Goal: Answer question/provide support: Share knowledge or assist other users

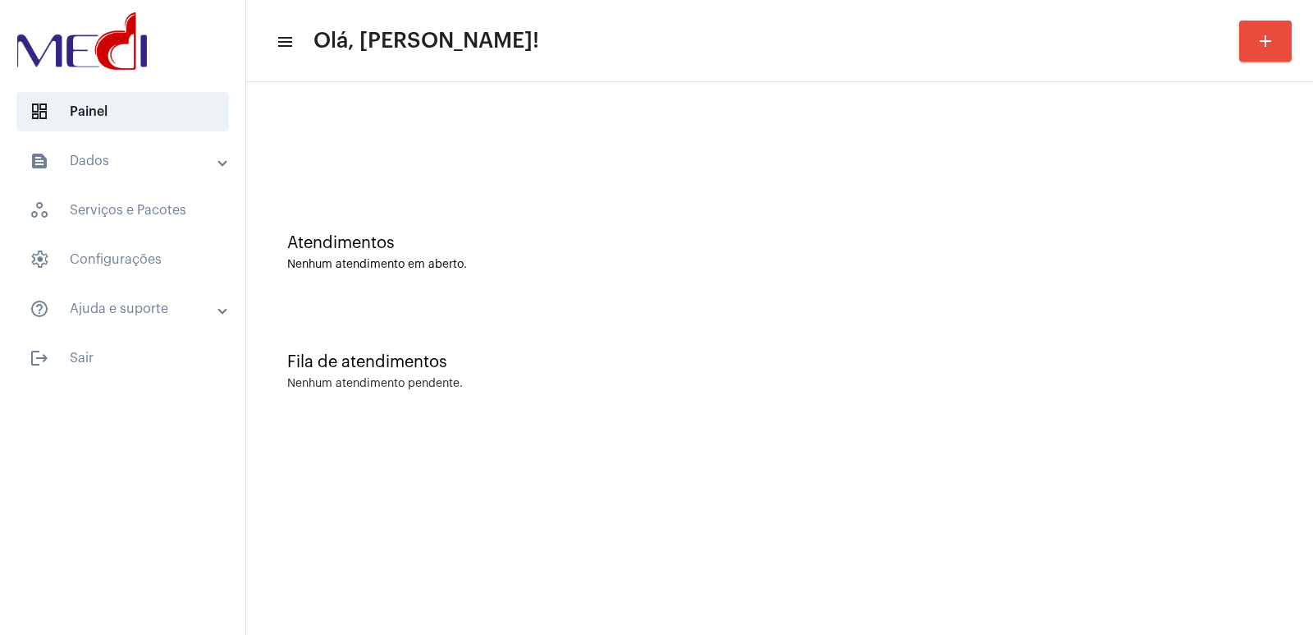
click at [360, 621] on mat-sidenav-content "menu Olá, Vivian! add Atendimentos Nenhum atendimento em aberto. Fila de atendi…" at bounding box center [779, 317] width 1067 height 635
click at [905, 426] on div "Atendimentos Nenhum atendimento em aberto. Fila de atendimentos Nenhum atendime…" at bounding box center [779, 256] width 1067 height 349
drag, startPoint x: 1071, startPoint y: 225, endPoint x: 1041, endPoint y: 222, distance: 30.5
click at [1049, 223] on div "Atendimentos Nenhum atendimento em aberto." at bounding box center [779, 244] width 1051 height 119
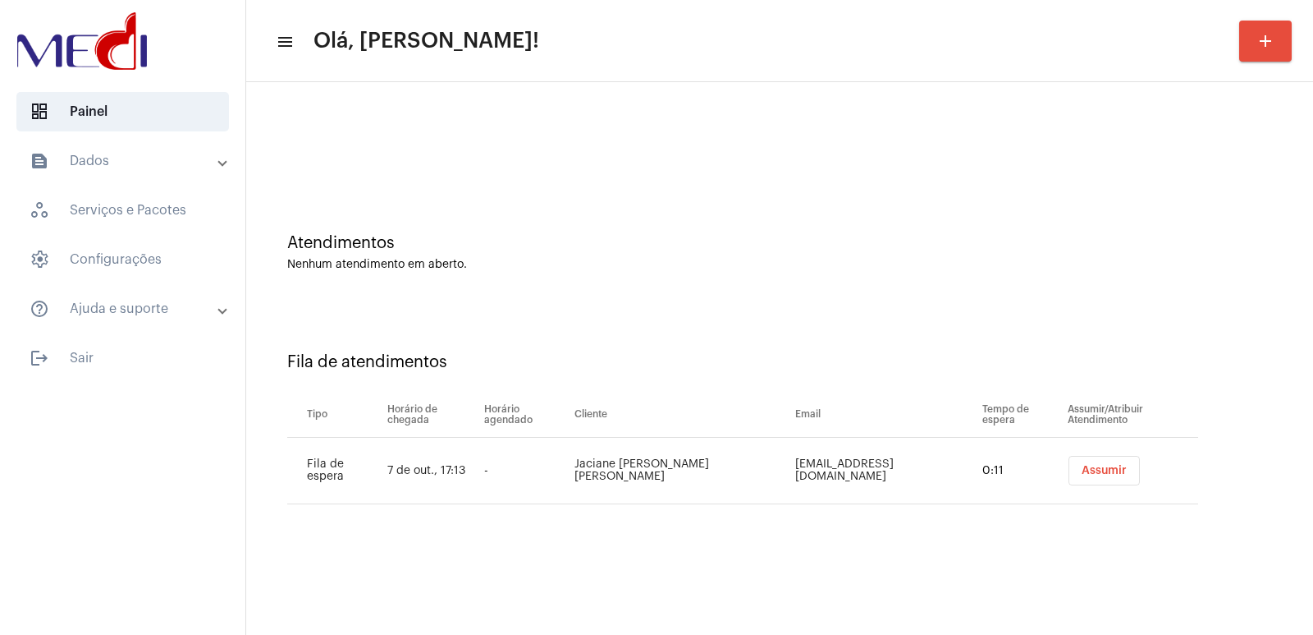
click at [1084, 480] on button "Assumir" at bounding box center [1104, 471] width 71 height 30
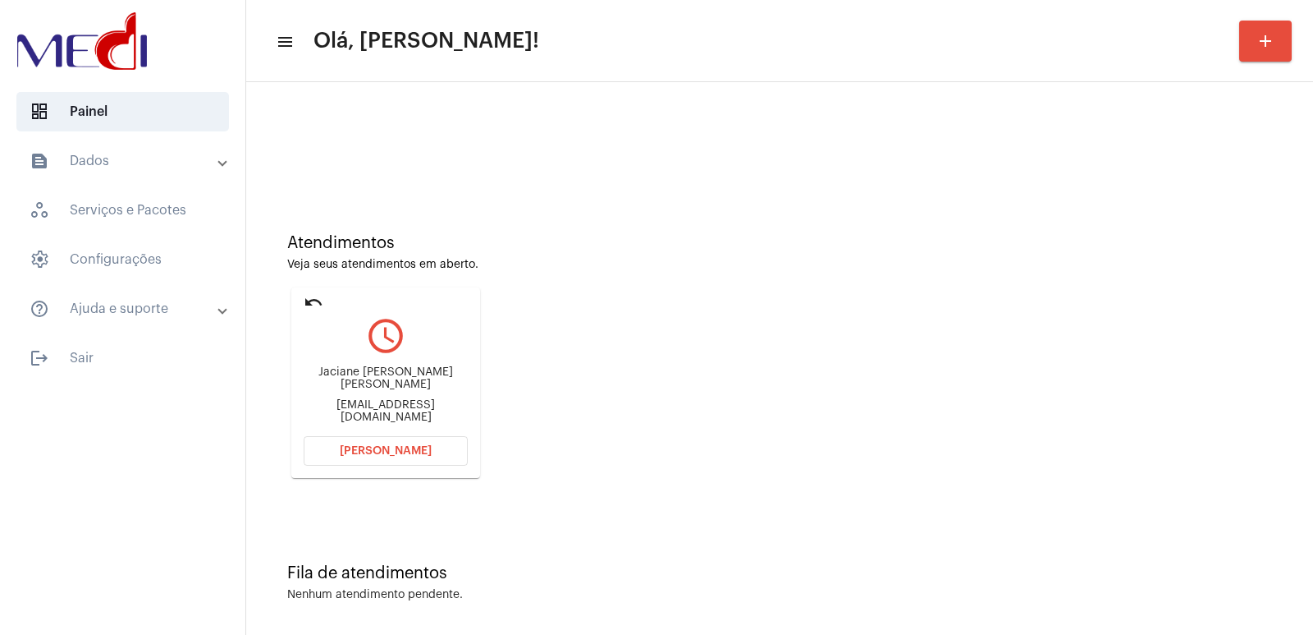
click at [379, 392] on div "Jaciane Monteiro Barbosa jacianemonteirobarbosa@gmail.com" at bounding box center [386, 395] width 164 height 74
copy div "Jaciane Monteiro Barbosa"
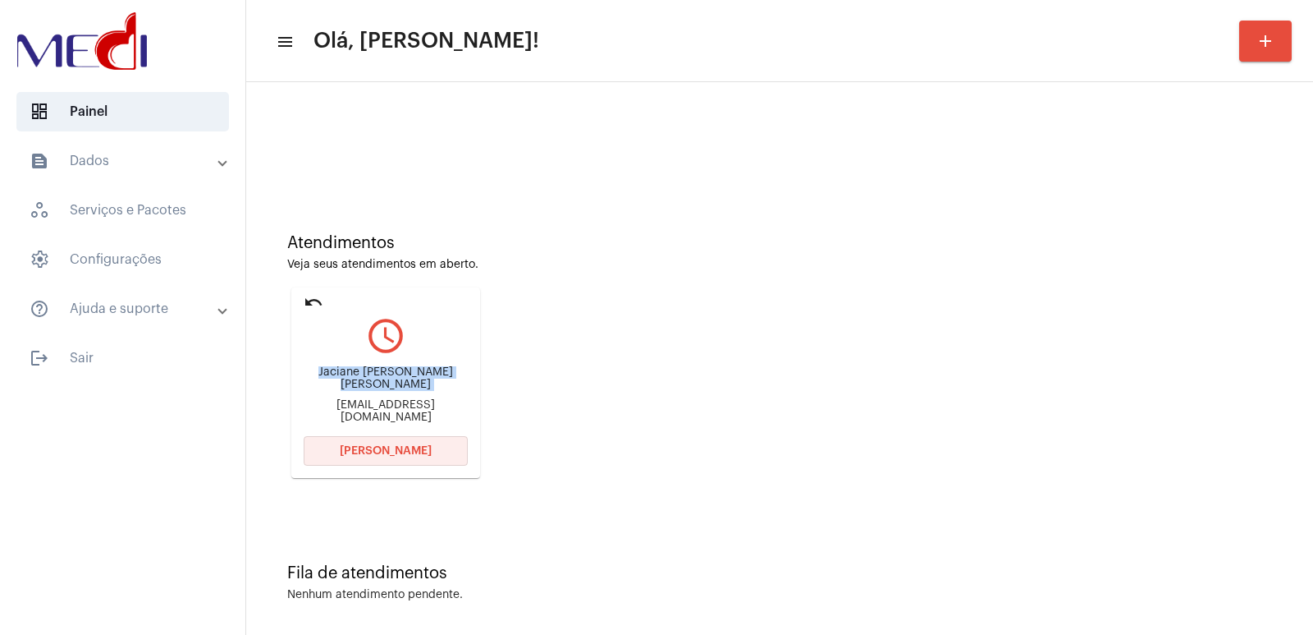
click at [395, 448] on span "Abrir Chamada" at bounding box center [386, 450] width 92 height 11
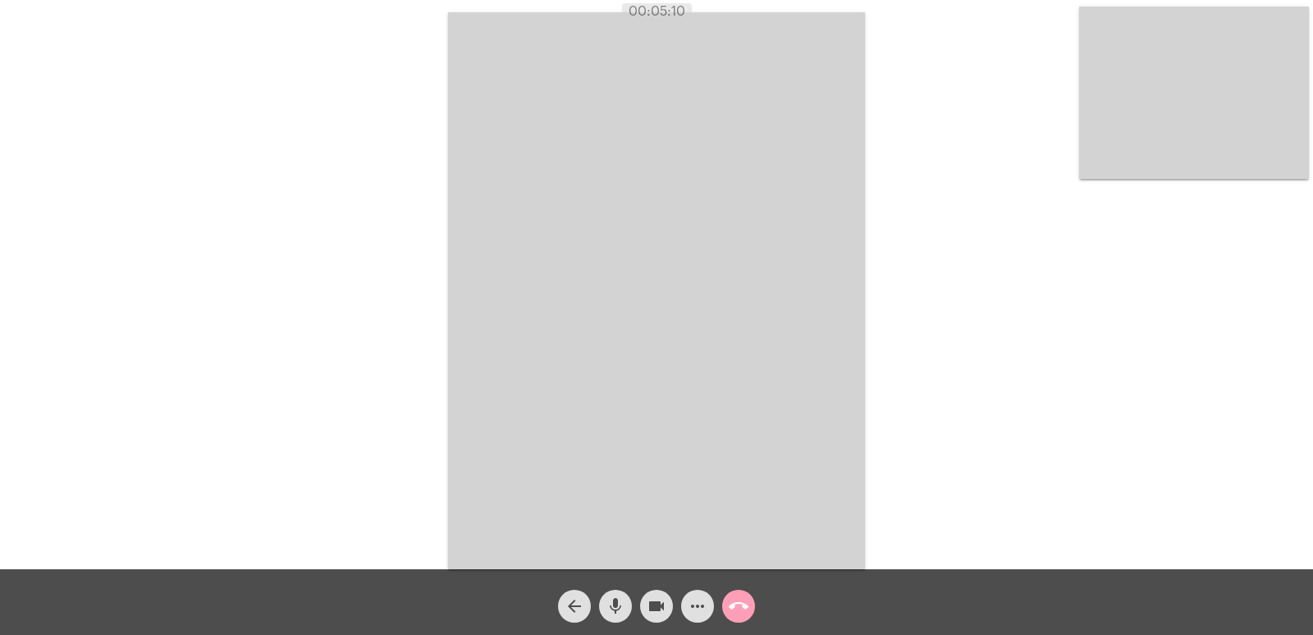
click at [743, 607] on mat-icon "call_end" at bounding box center [739, 606] width 20 height 20
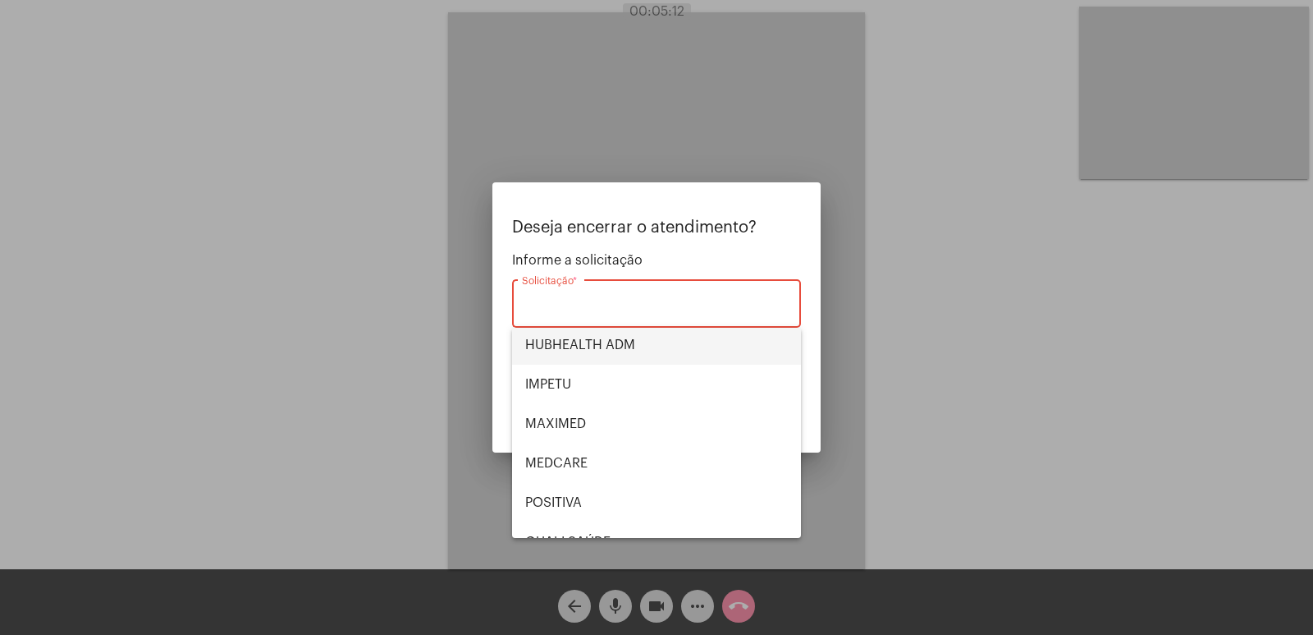
scroll to position [164, 0]
click at [552, 337] on span "IMPETU" at bounding box center [656, 340] width 263 height 39
type input "IMPETU"
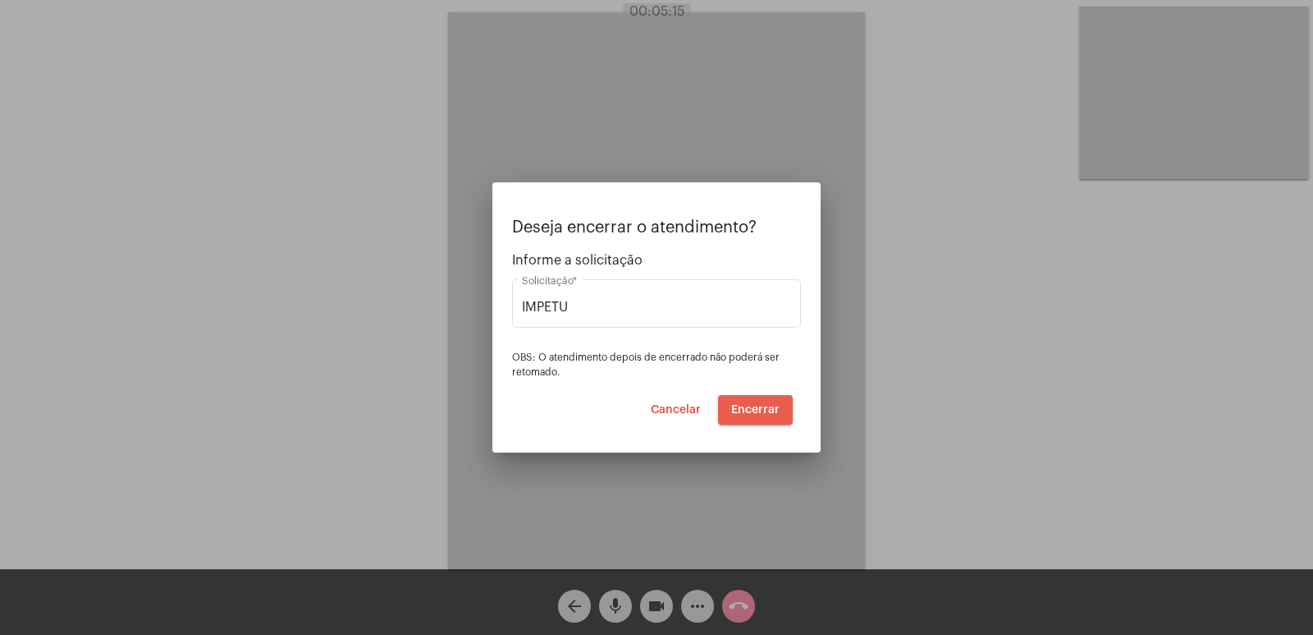
click at [759, 405] on span "Encerrar" at bounding box center [755, 409] width 48 height 11
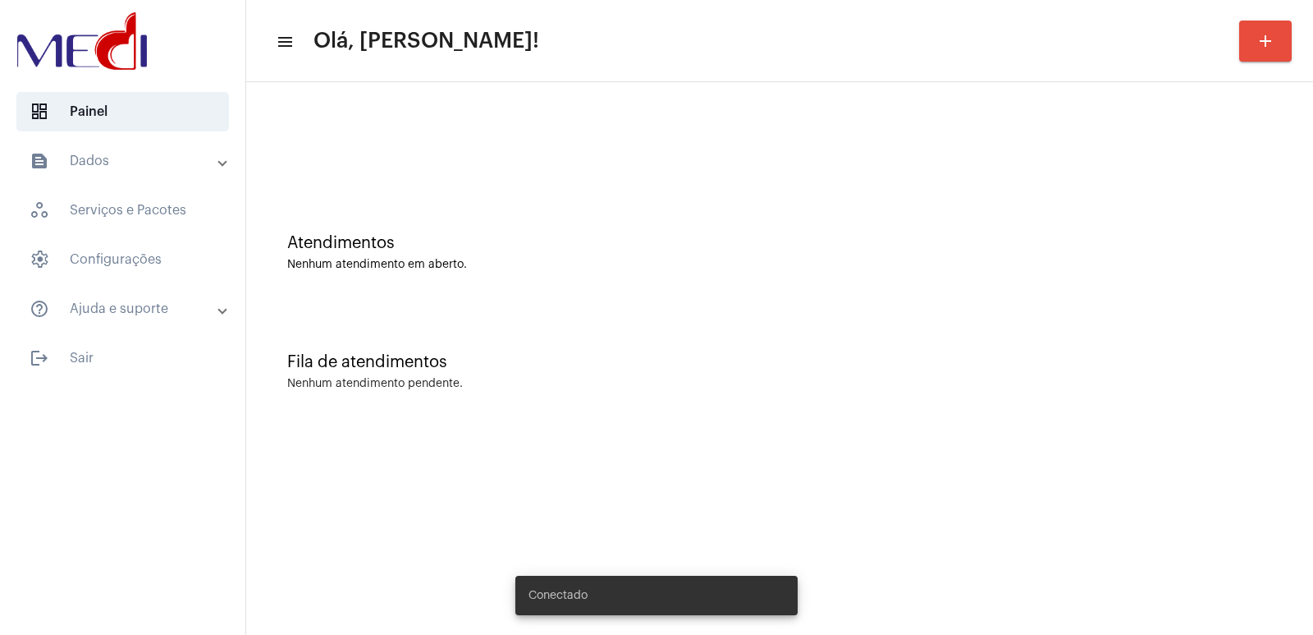
click at [129, 173] on mat-expansion-panel-header "text_snippet_outlined Dados" at bounding box center [128, 160] width 236 height 39
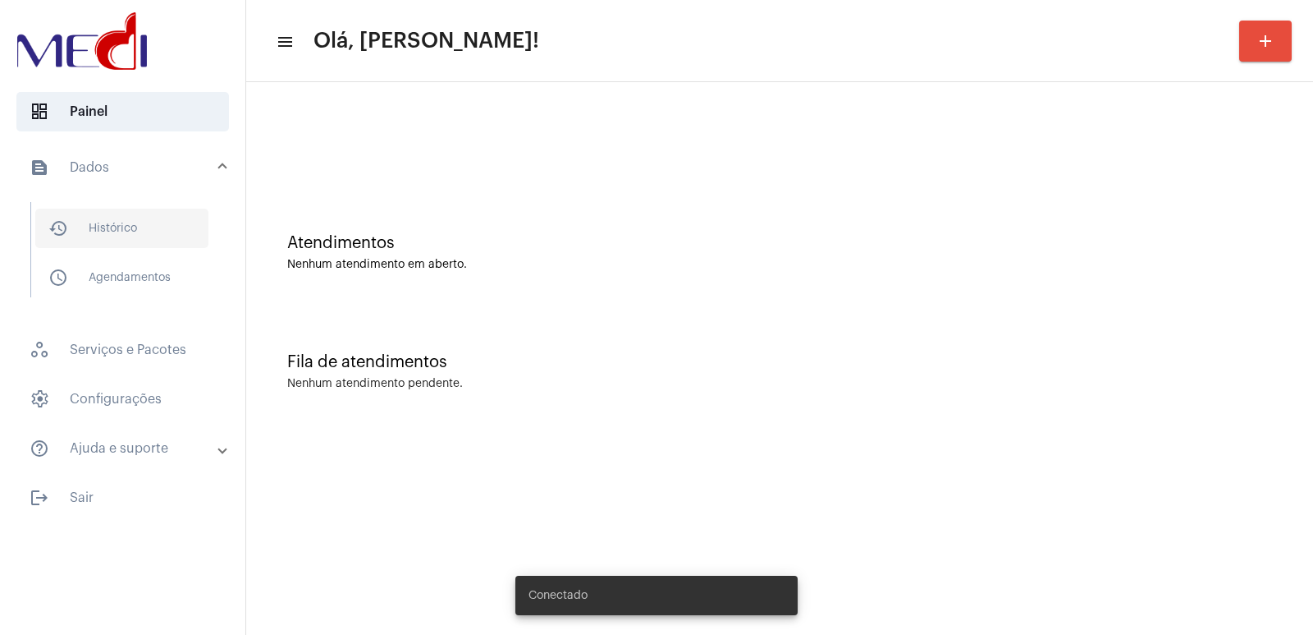
click at [153, 221] on span "history_outlined Histórico" at bounding box center [121, 227] width 173 height 39
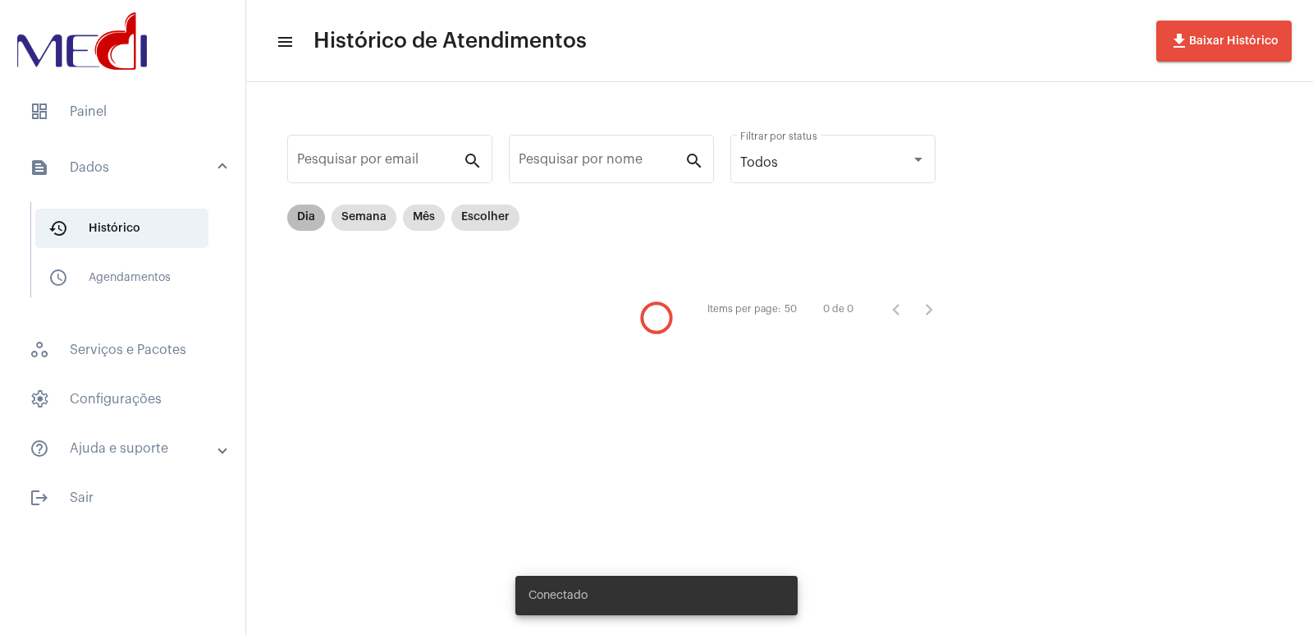
click at [309, 224] on mat-chip "Dia" at bounding box center [306, 217] width 38 height 26
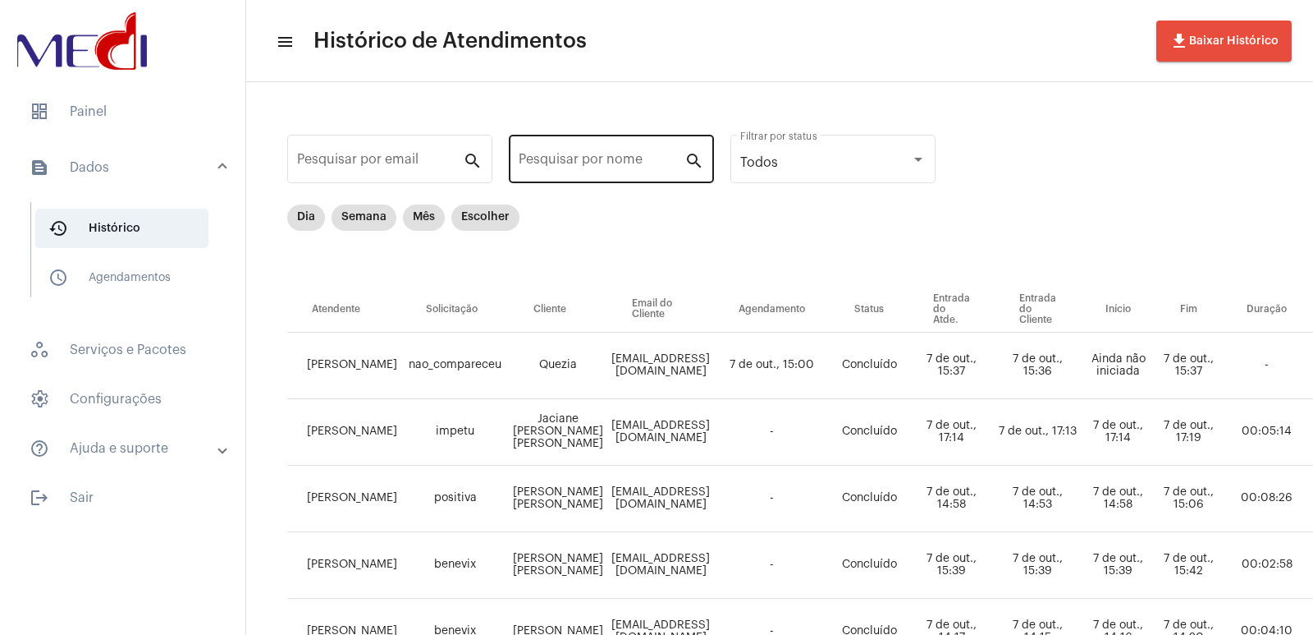
click at [600, 177] on div "Pesquisar por nome" at bounding box center [602, 157] width 166 height 52
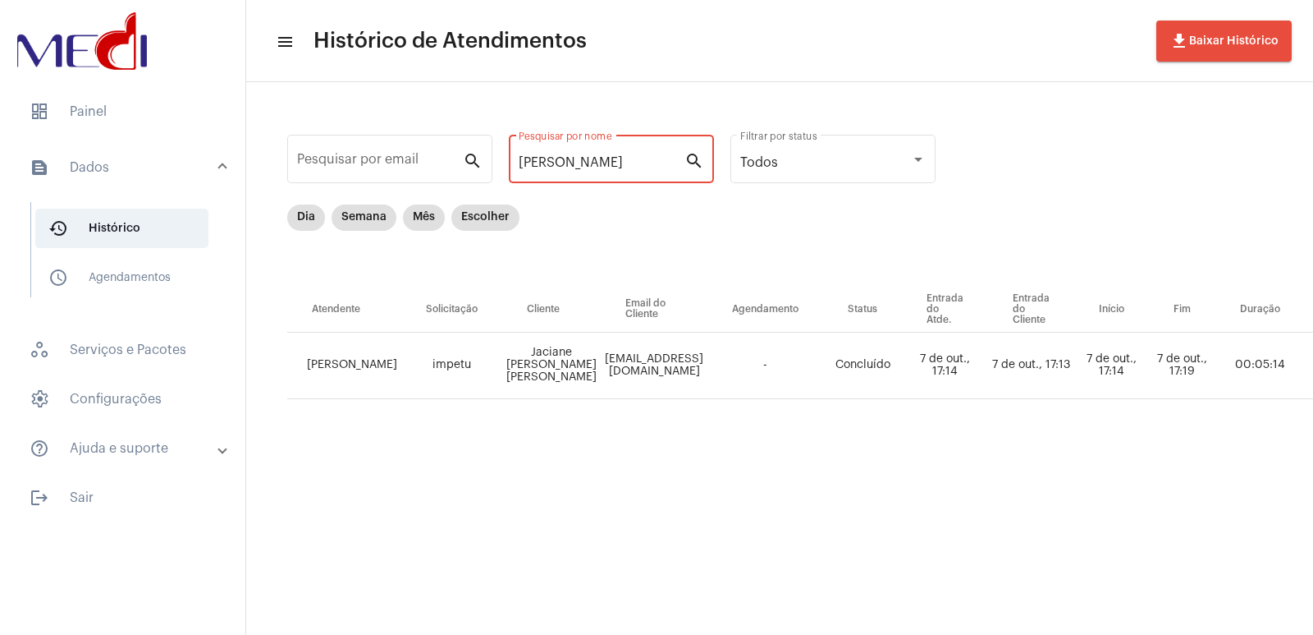
type input "JACI"
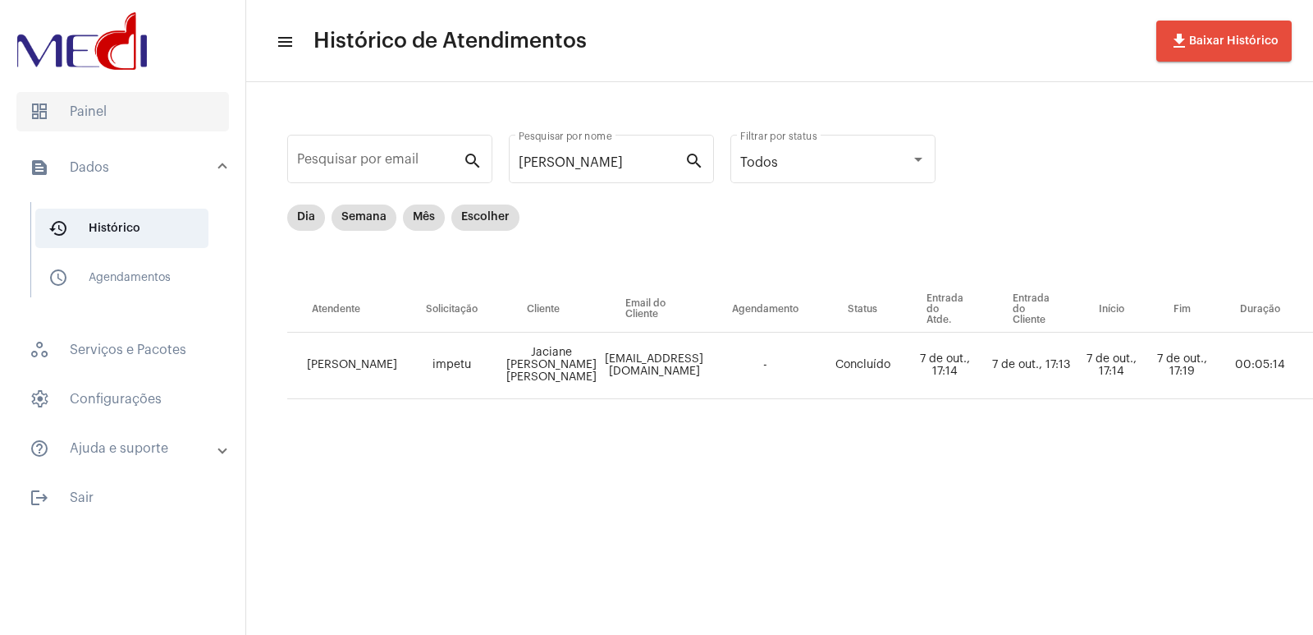
click at [165, 126] on span "dashboard Painel" at bounding box center [122, 111] width 213 height 39
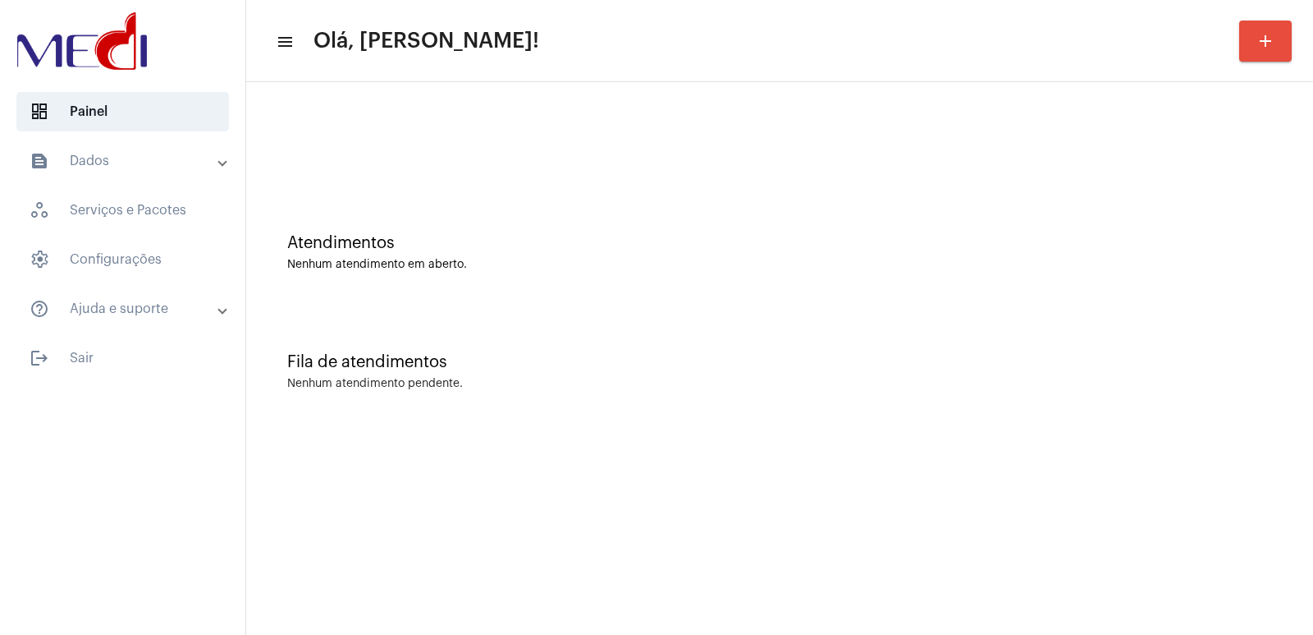
drag, startPoint x: 1072, startPoint y: 401, endPoint x: 1056, endPoint y: 401, distance: 16.4
click at [1072, 401] on div "Fila de atendimentos Nenhum atendimento pendente." at bounding box center [779, 363] width 1051 height 119
click at [1152, 448] on mat-sidenav-content "menu Olá, [PERSON_NAME]! add Atendimentos Nenhum atendimento em aberto. Fila de…" at bounding box center [779, 317] width 1067 height 635
drag, startPoint x: 1157, startPoint y: 257, endPoint x: 866, endPoint y: 214, distance: 294.5
click at [1156, 257] on div "Atendimentos Nenhum atendimento em aberto." at bounding box center [779, 252] width 985 height 37
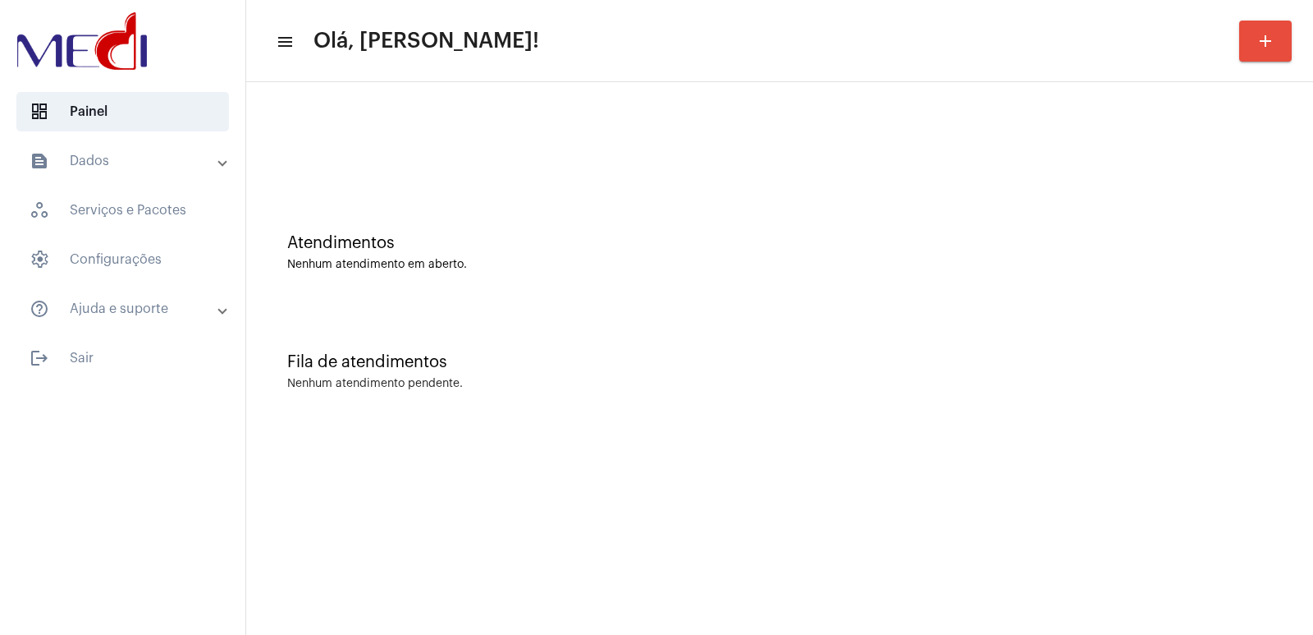
click at [476, 183] on div at bounding box center [779, 137] width 1051 height 94
click at [1044, 263] on div "Nenhum atendimento em aberto." at bounding box center [779, 265] width 985 height 12
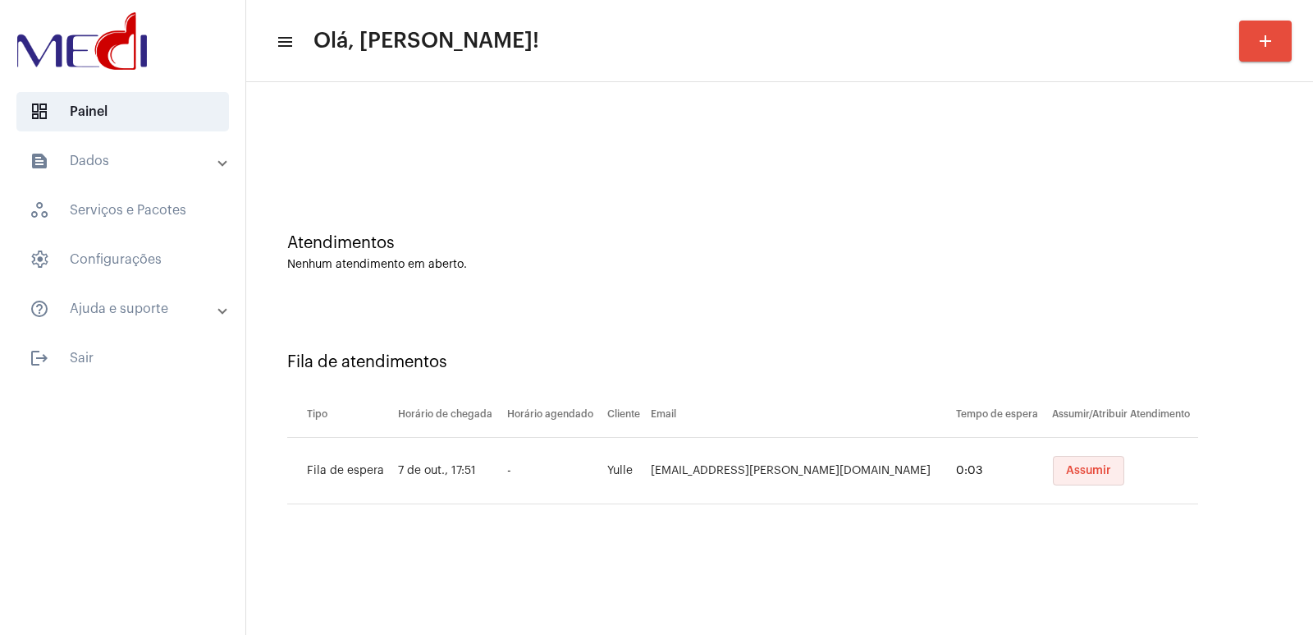
click at [1089, 465] on button "Assumir" at bounding box center [1088, 471] width 71 height 30
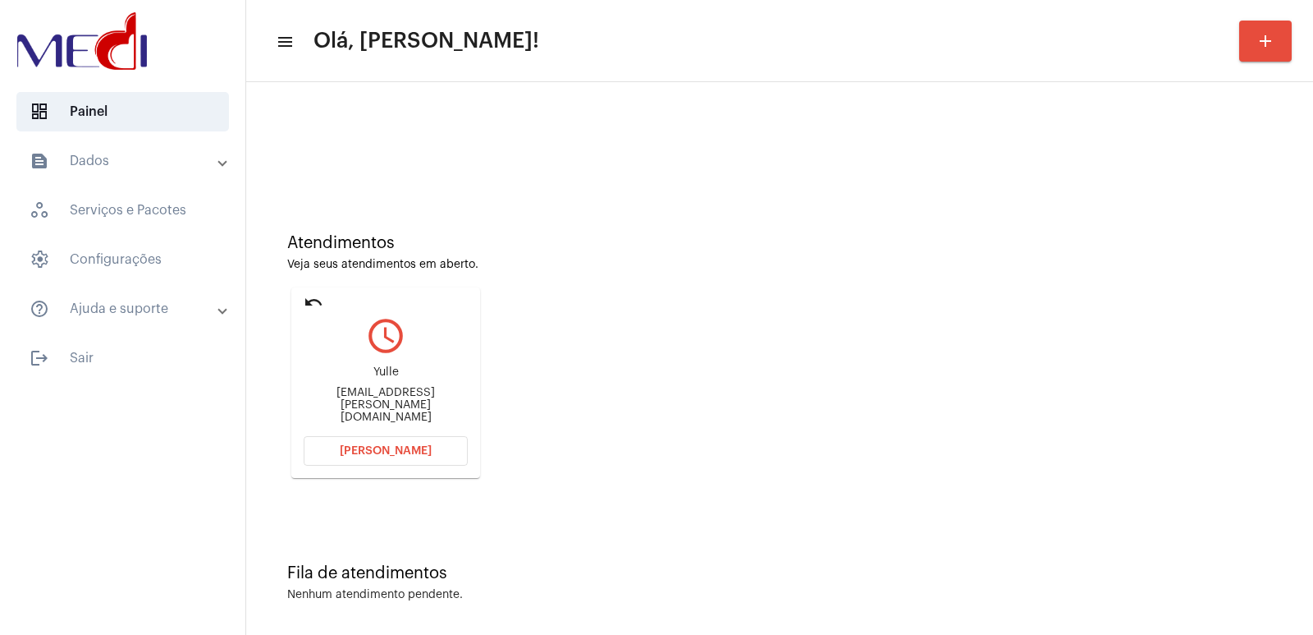
click at [409, 378] on div "Yulle" at bounding box center [386, 372] width 164 height 12
click at [378, 378] on div "Yulle" at bounding box center [386, 372] width 164 height 12
copy div "Yulle"
click at [373, 462] on button "Abrir Chamada" at bounding box center [386, 451] width 164 height 30
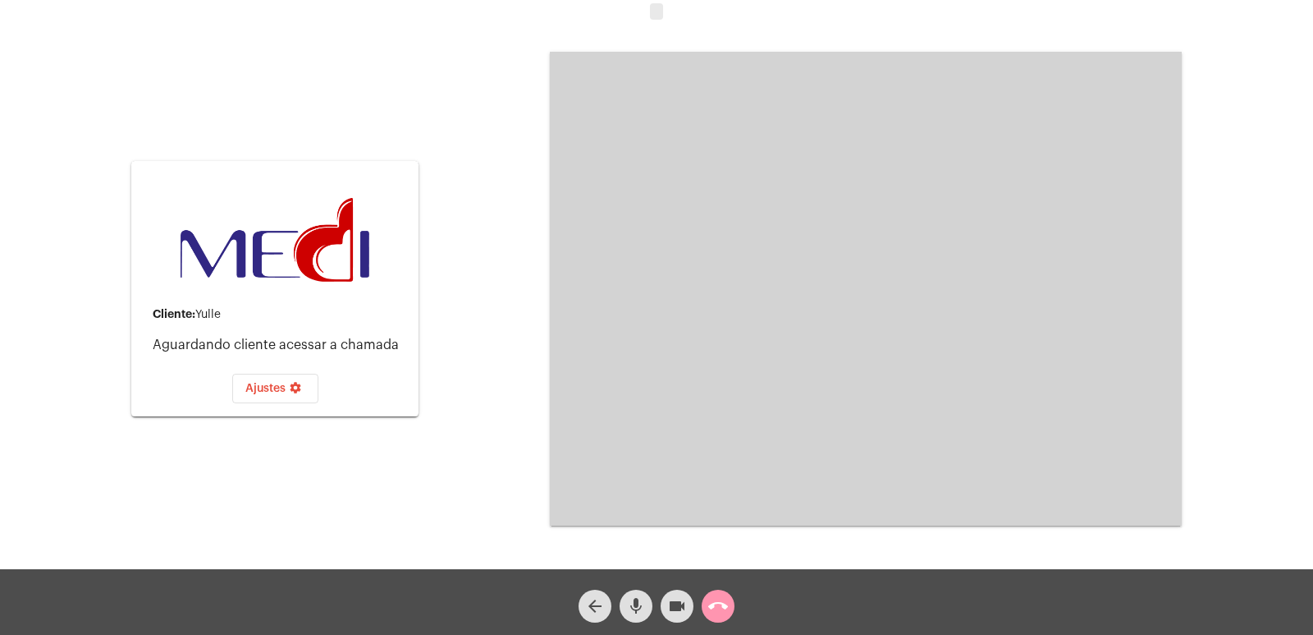
click at [722, 598] on mat-icon "call_end" at bounding box center [718, 606] width 20 height 20
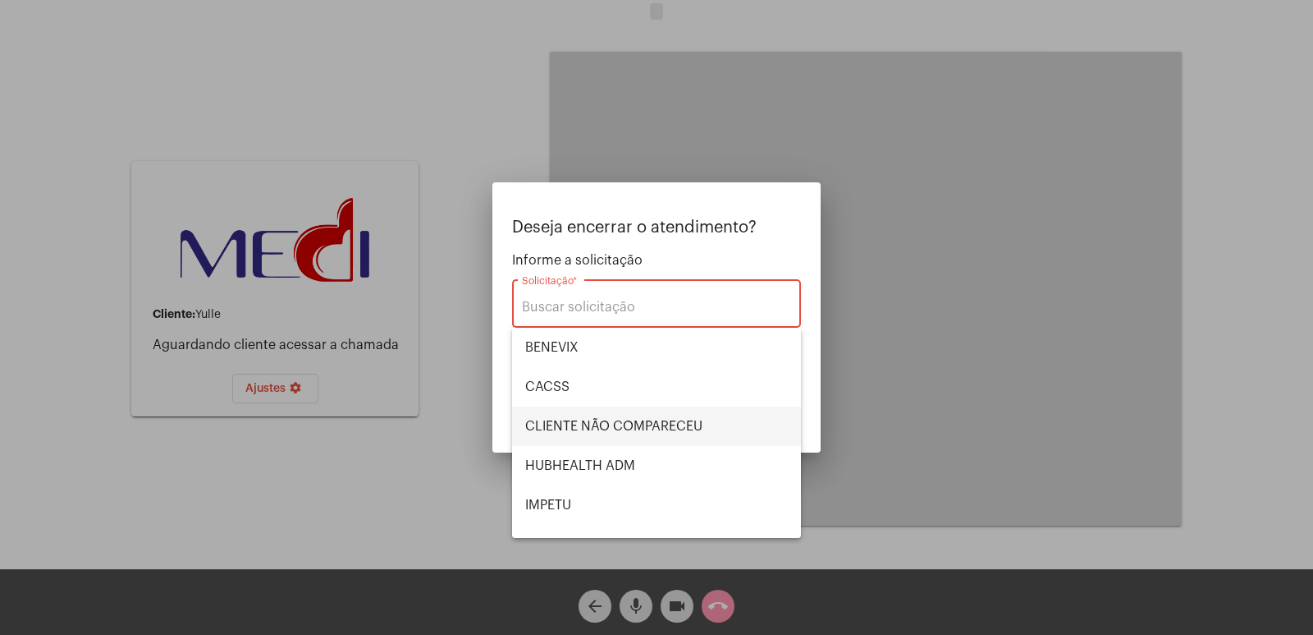
click at [674, 424] on span "CLIENTE NÃO COMPARECEU" at bounding box center [656, 425] width 263 height 39
type input "CLIENTE NÃO COMPARECEU"
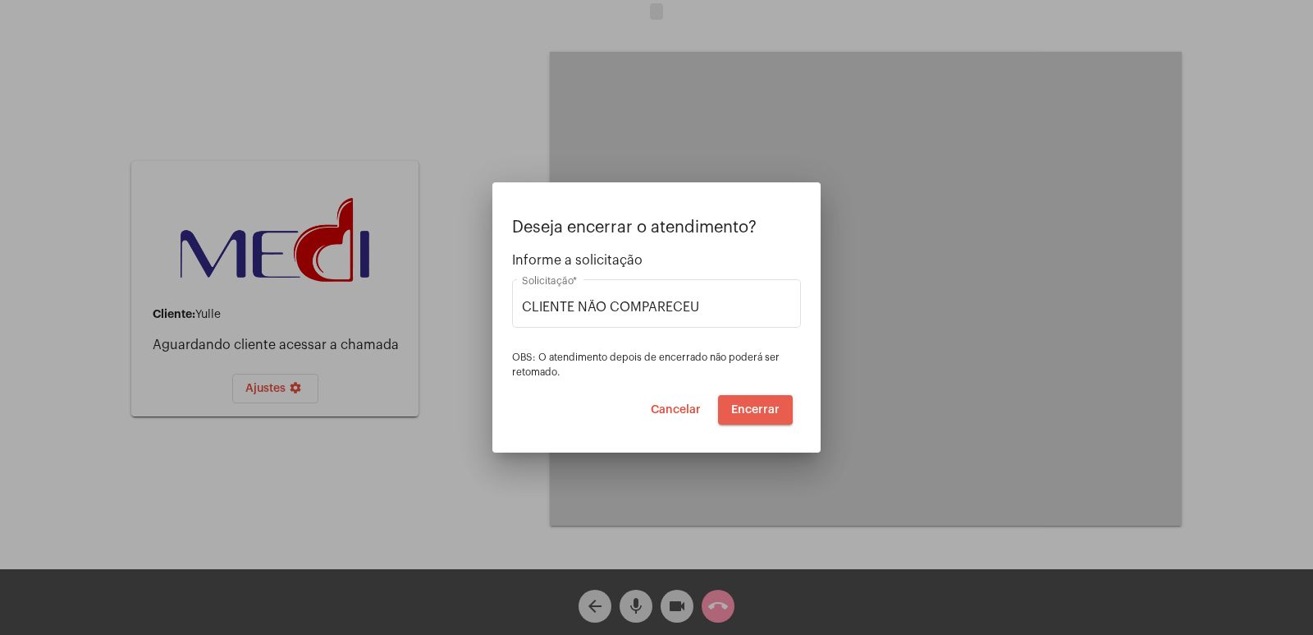
click at [733, 400] on button "Encerrar" at bounding box center [755, 410] width 75 height 30
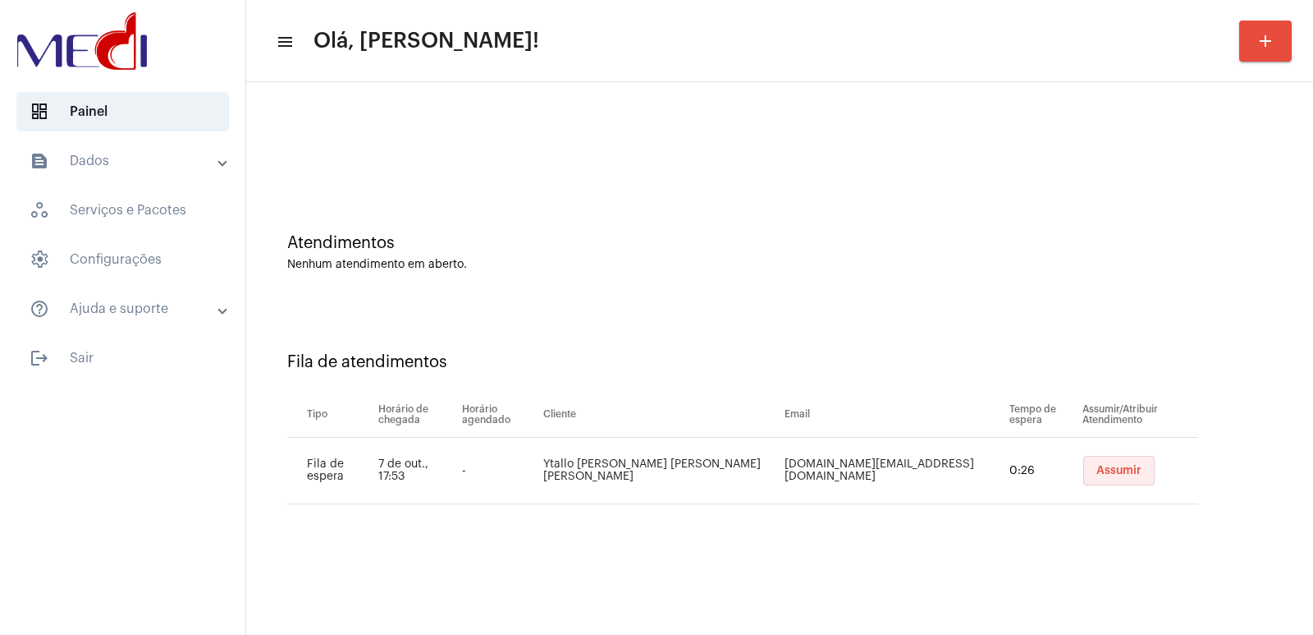
click at [1097, 471] on span "Assumir" at bounding box center [1119, 470] width 45 height 11
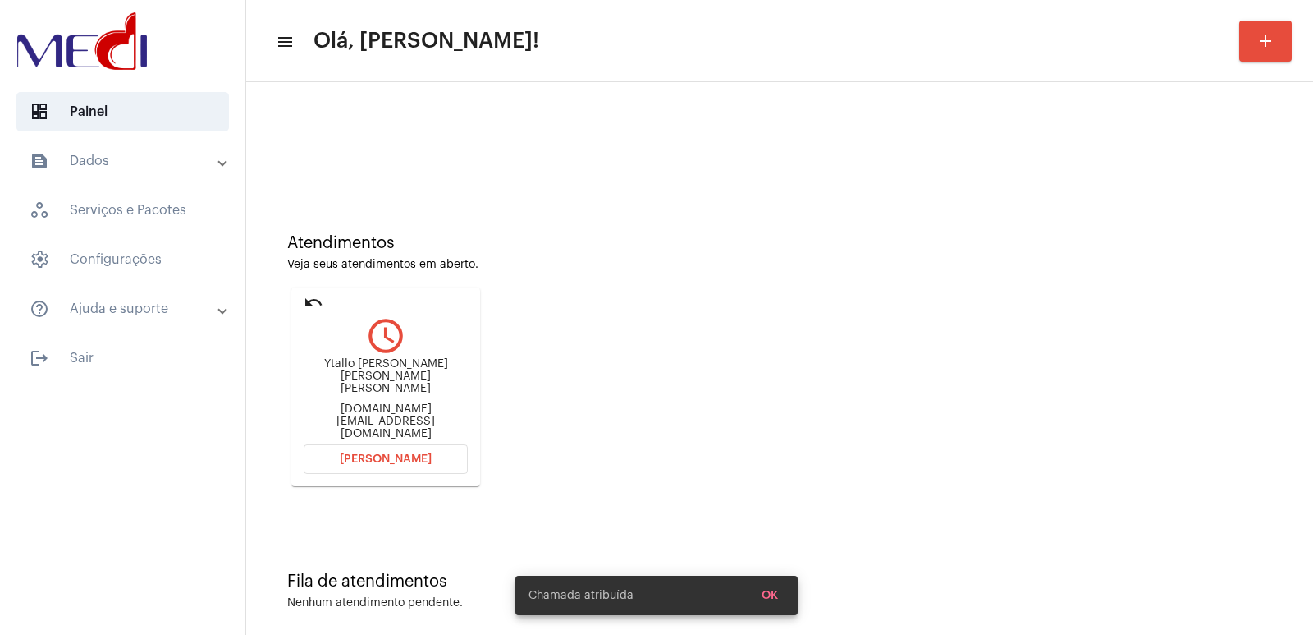
click at [365, 367] on div "Ytallo Gustavo Souza Siqueira de Lima ytallogustavo.dev@gmail.com" at bounding box center [386, 399] width 164 height 82
copy div "Ytallo Gustavo Souza Siqueira de Lima"
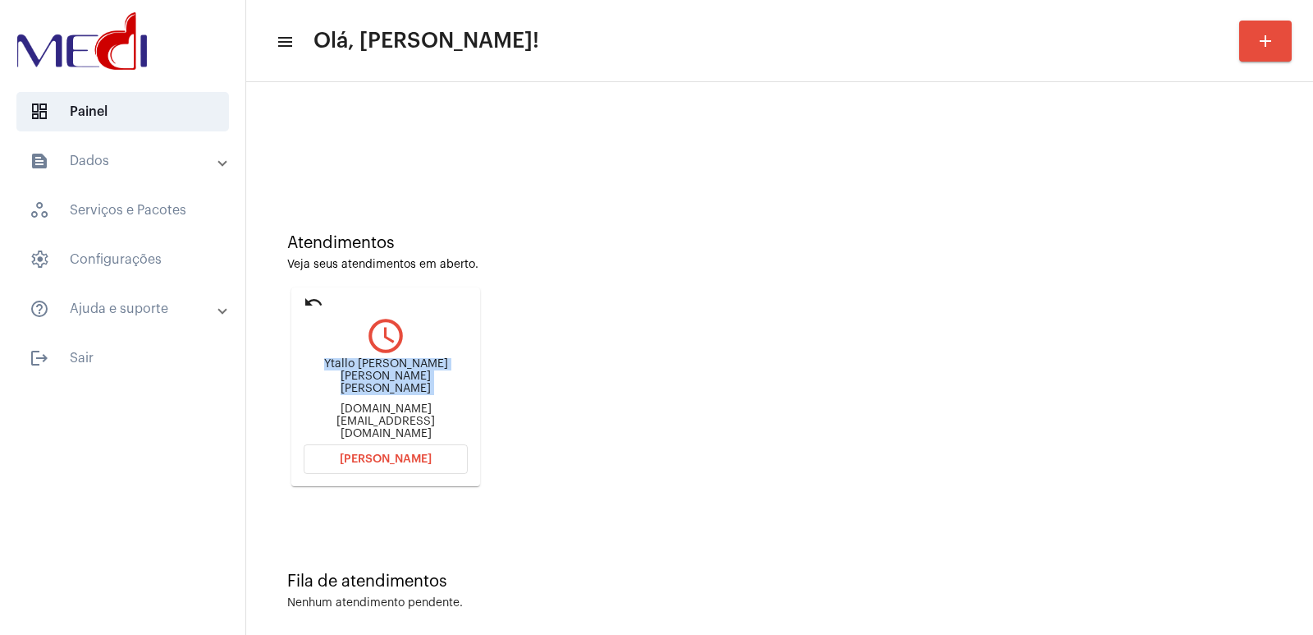
click at [415, 453] on span "Abrir Chamada" at bounding box center [386, 458] width 92 height 11
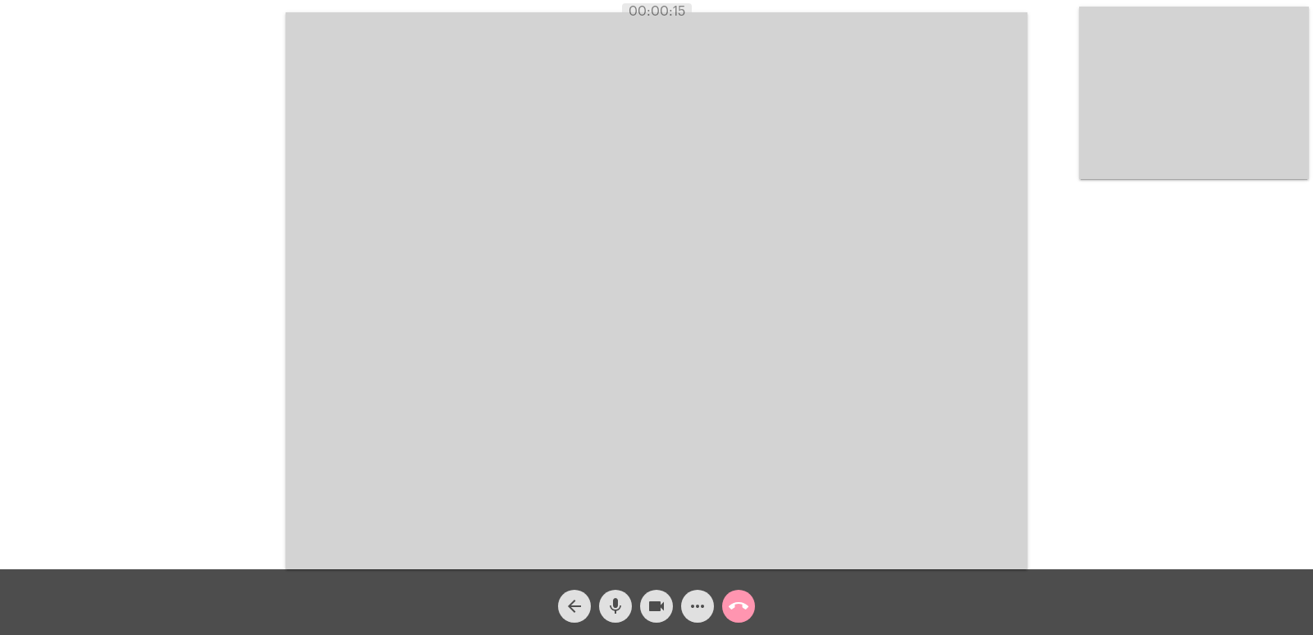
click at [1132, 144] on video at bounding box center [1194, 93] width 230 height 172
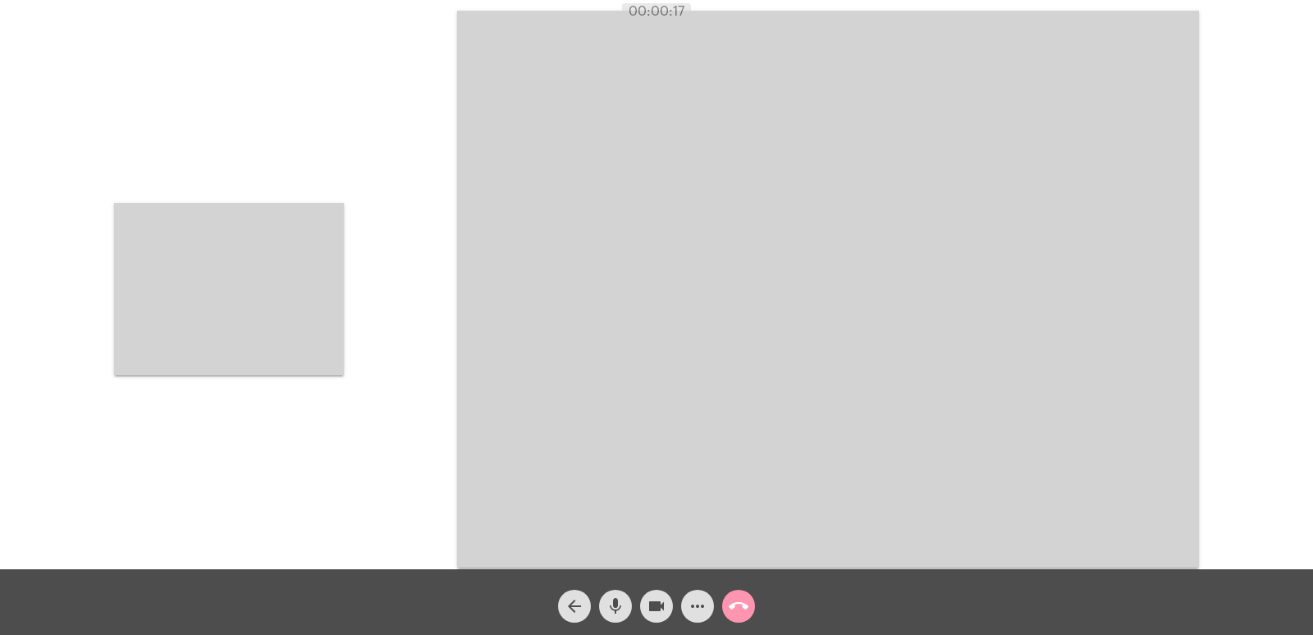
click at [247, 323] on video at bounding box center [229, 289] width 230 height 172
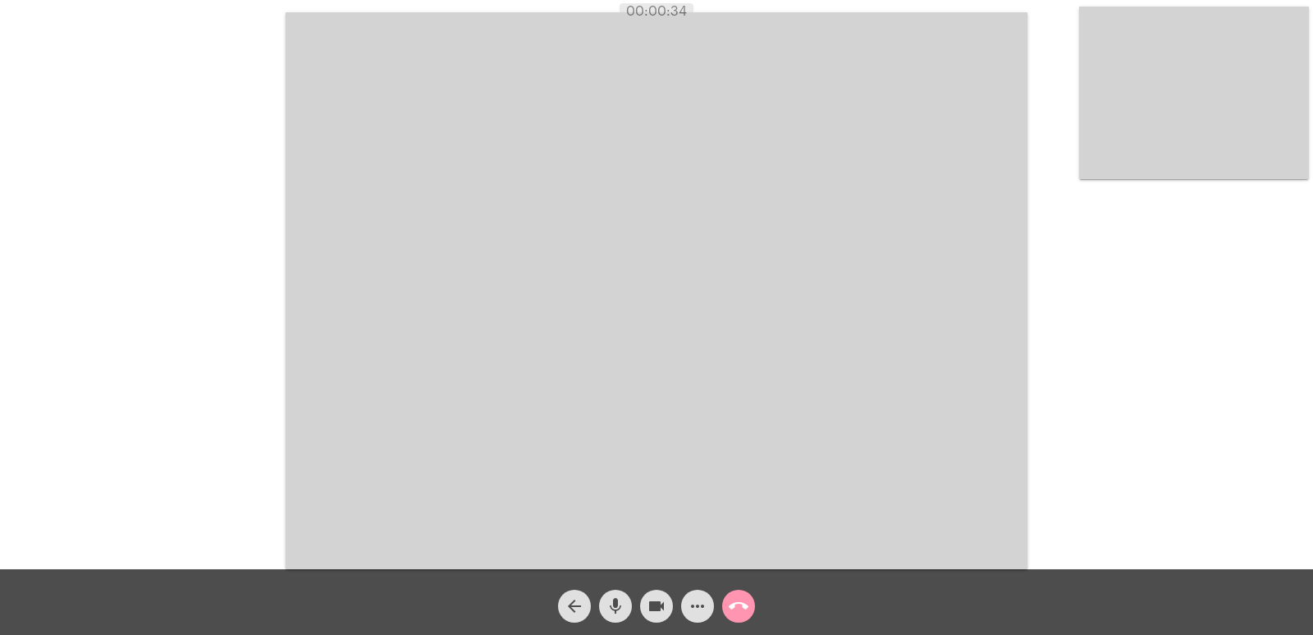
click at [742, 441] on video at bounding box center [657, 290] width 742 height 557
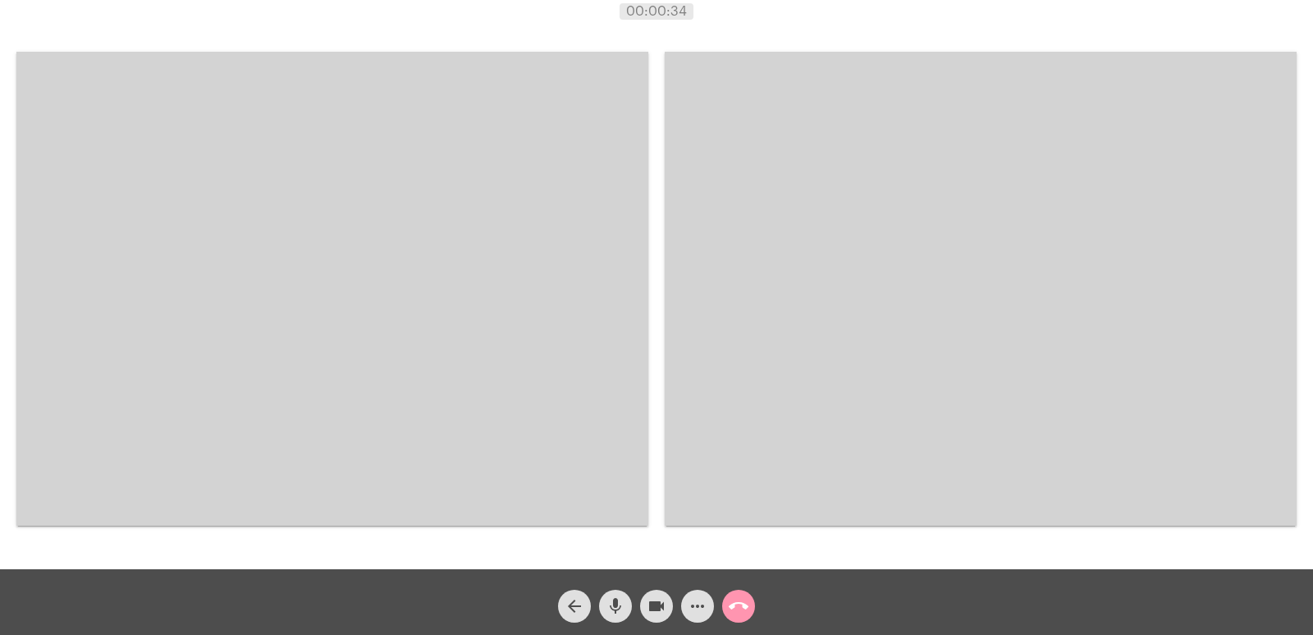
click at [632, 411] on video at bounding box center [332, 289] width 632 height 474
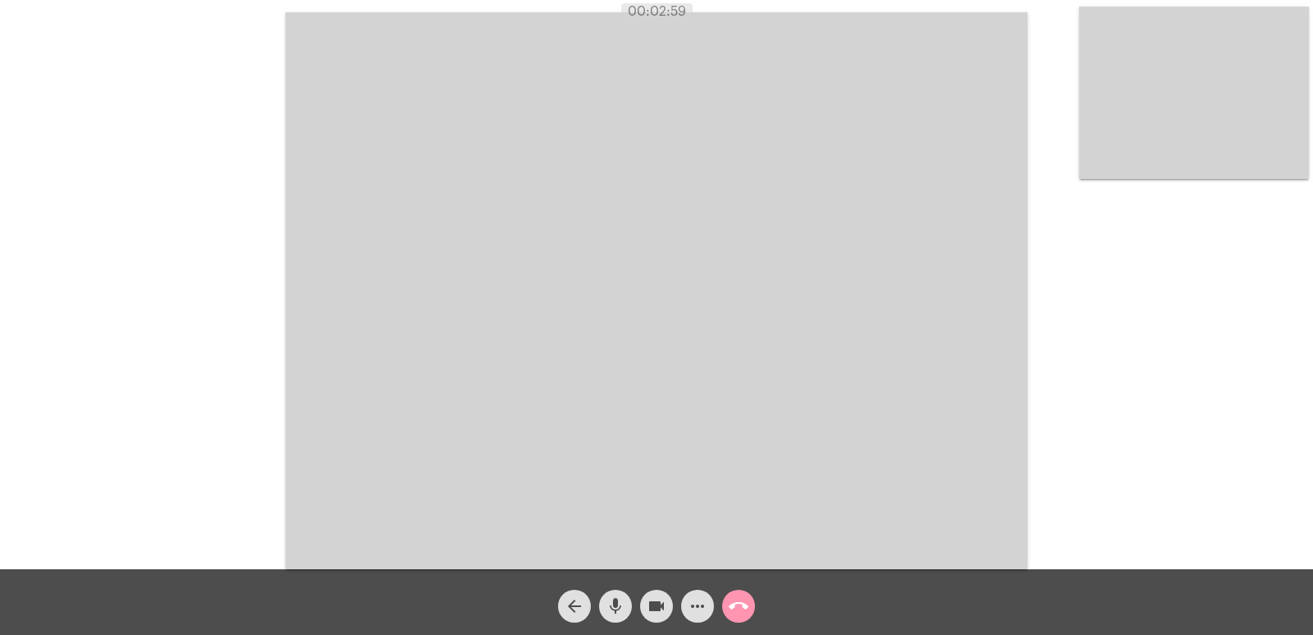
click at [736, 605] on mat-icon "call_end" at bounding box center [739, 606] width 20 height 20
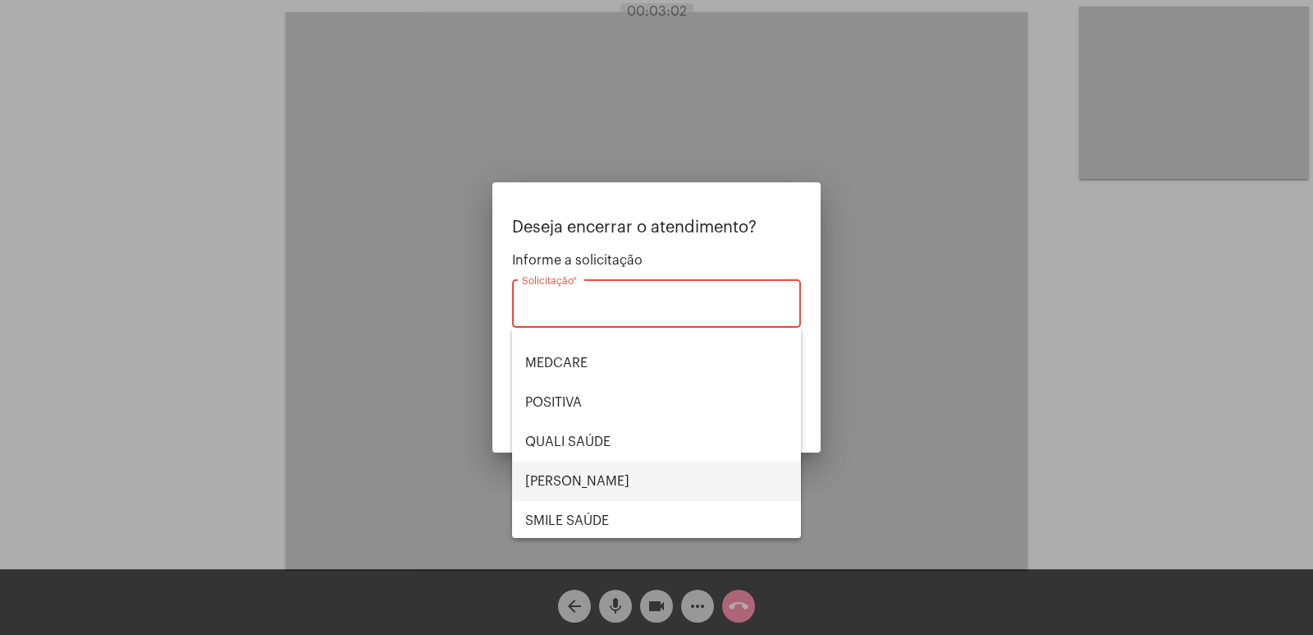
scroll to position [246, 0]
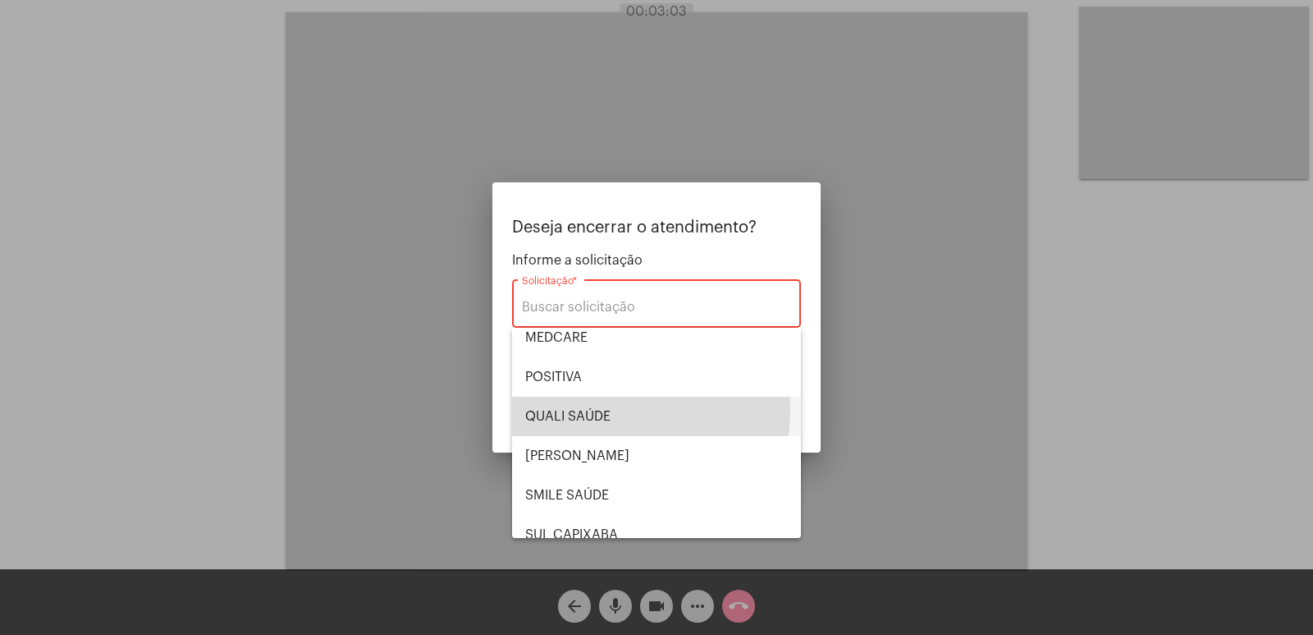
click at [583, 410] on span "QUALI SAÚDE" at bounding box center [656, 415] width 263 height 39
type input "QUALI SAÚDE"
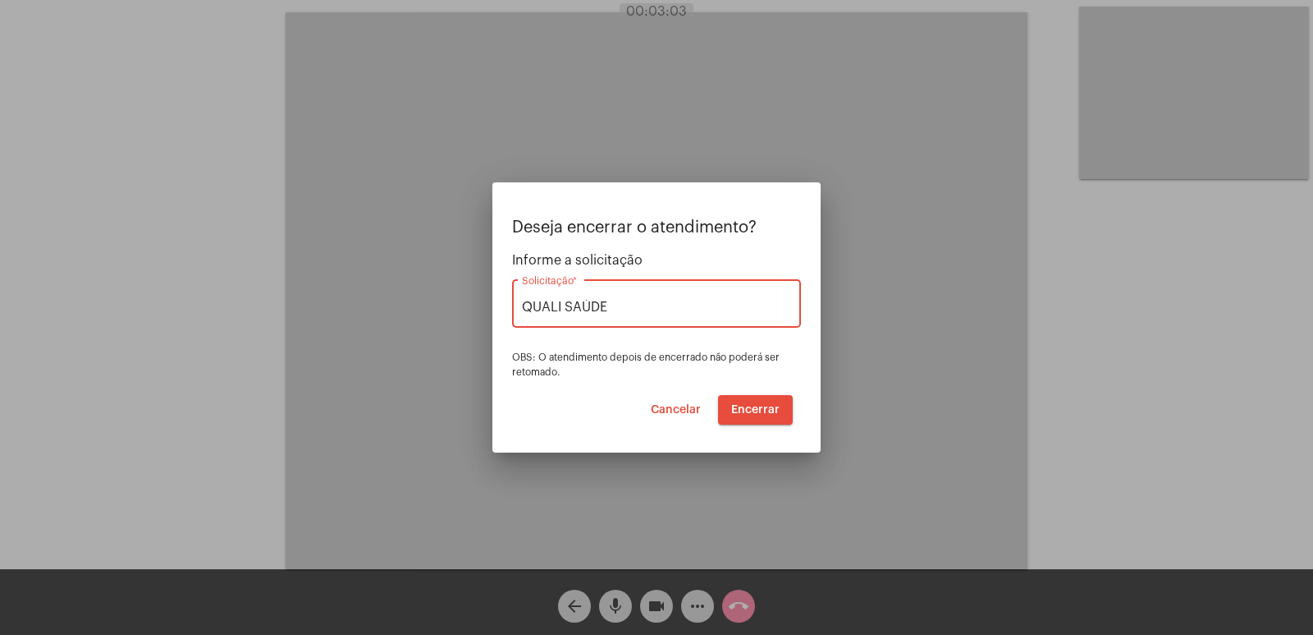
click at [751, 423] on button "Encerrar" at bounding box center [755, 410] width 75 height 30
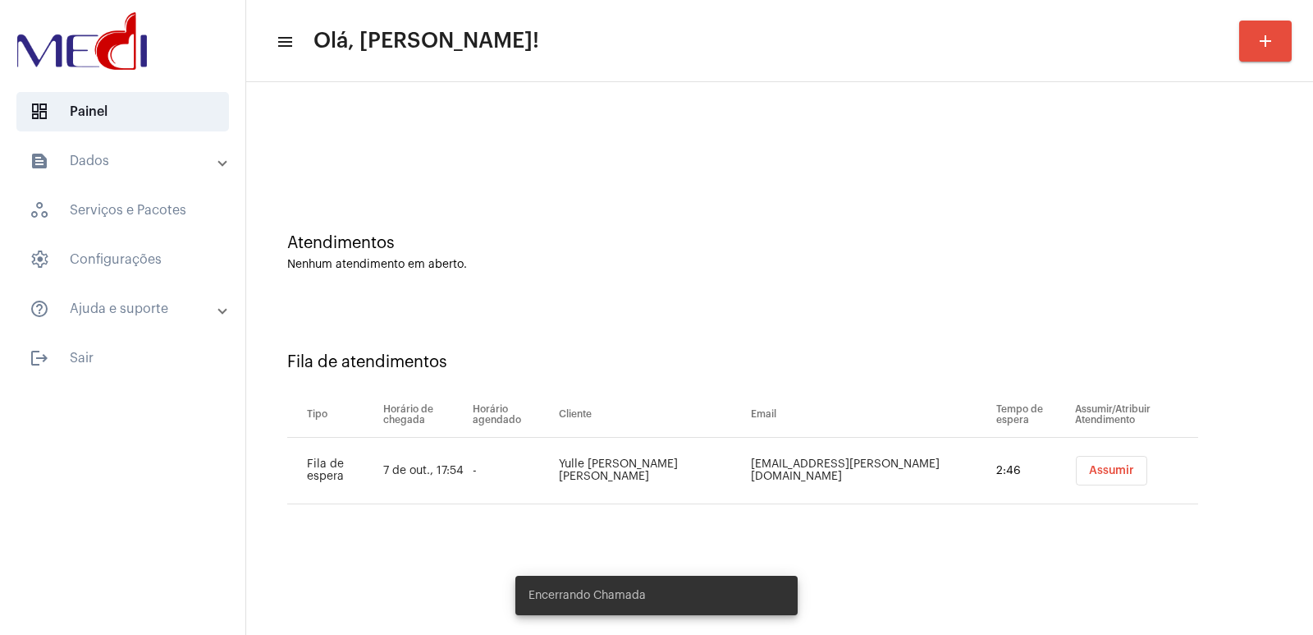
click at [1088, 476] on button "Assumir" at bounding box center [1111, 471] width 71 height 30
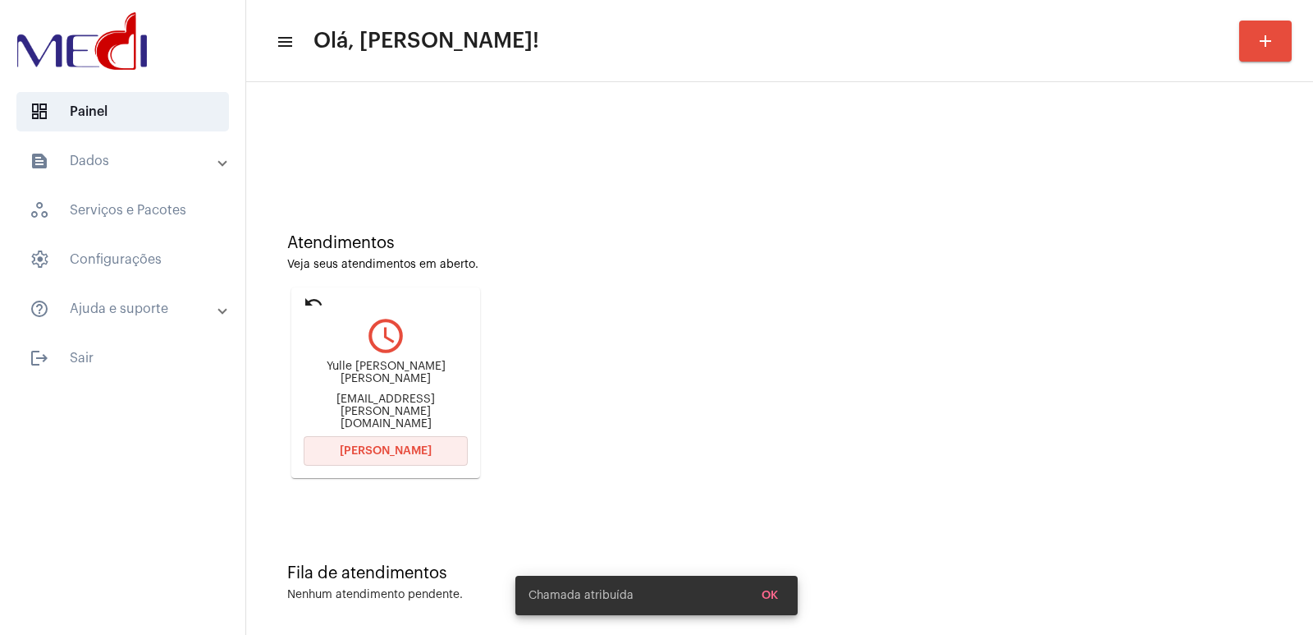
click at [364, 456] on button "Abrir Chamada" at bounding box center [386, 451] width 164 height 30
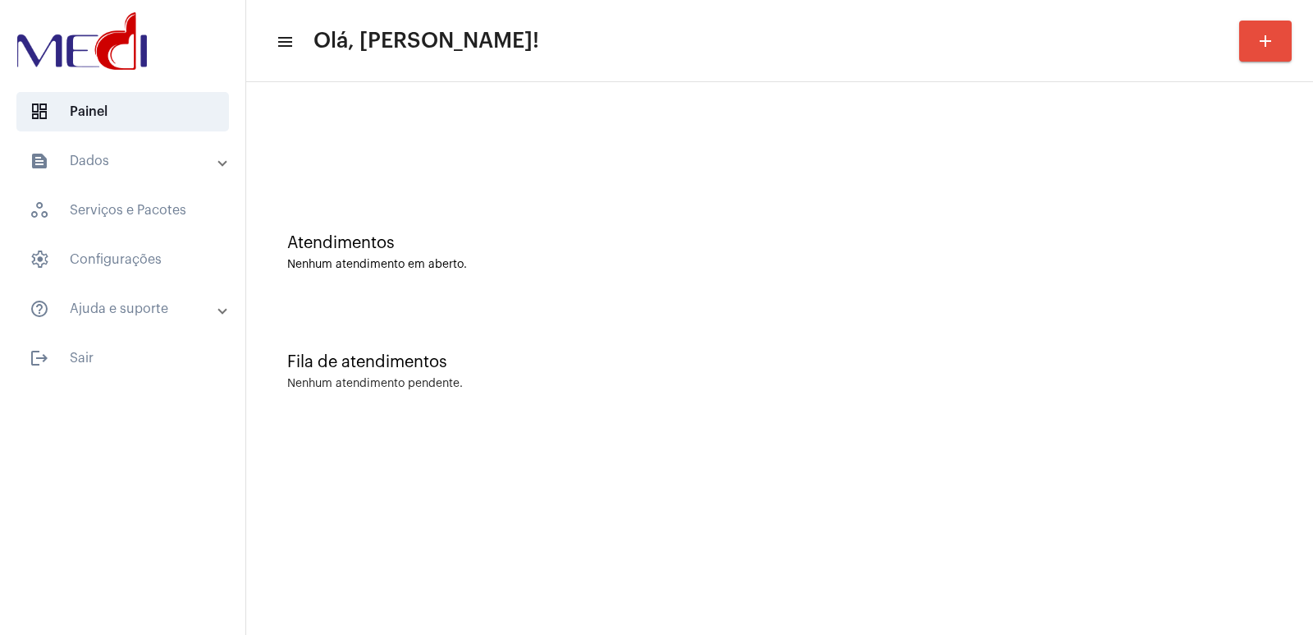
click at [507, 574] on mat-sidenav-content "menu Olá, Vivian! add Atendimentos Nenhum atendimento em aberto. Fila de atendi…" at bounding box center [779, 317] width 1067 height 635
drag, startPoint x: 1120, startPoint y: 227, endPoint x: 663, endPoint y: 127, distance: 467.9
click at [1120, 225] on div "Atendimentos Nenhum atendimento em aberto." at bounding box center [779, 244] width 1051 height 119
click at [1034, 481] on mat-sidenav-content "menu Olá, Vivian! add Atendimentos Nenhum atendimento em aberto. Fila de atendi…" at bounding box center [779, 317] width 1067 height 635
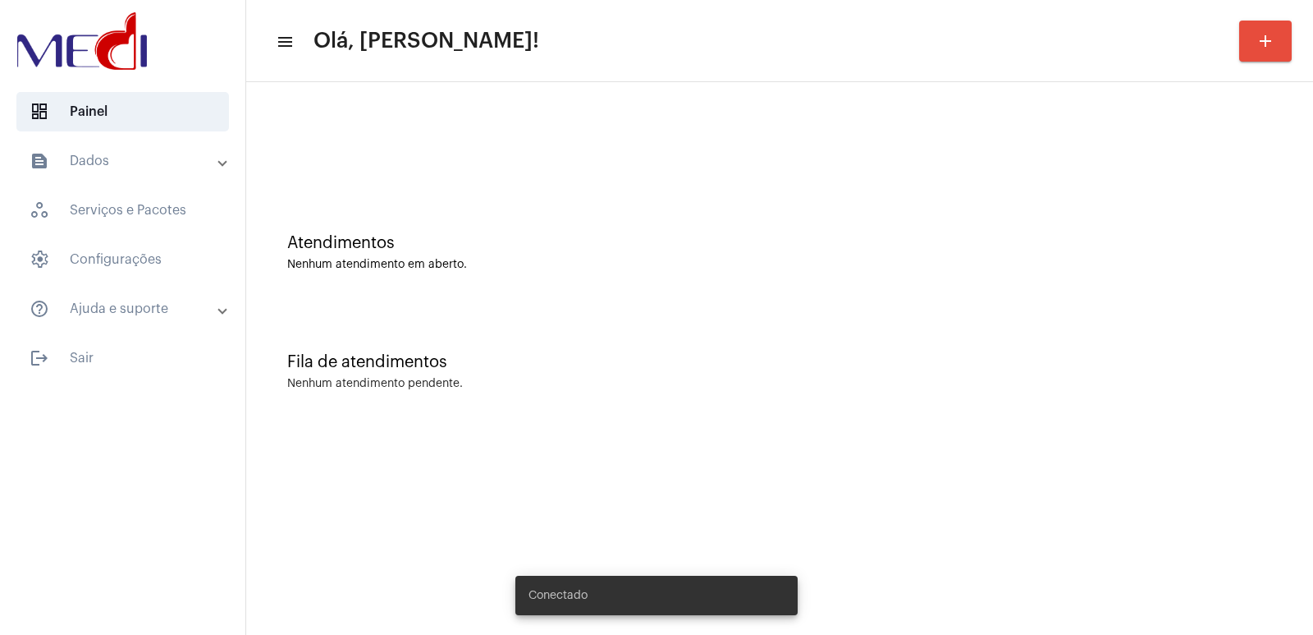
click at [1111, 255] on div "Atendimentos Nenhum atendimento em aberto." at bounding box center [779, 252] width 985 height 37
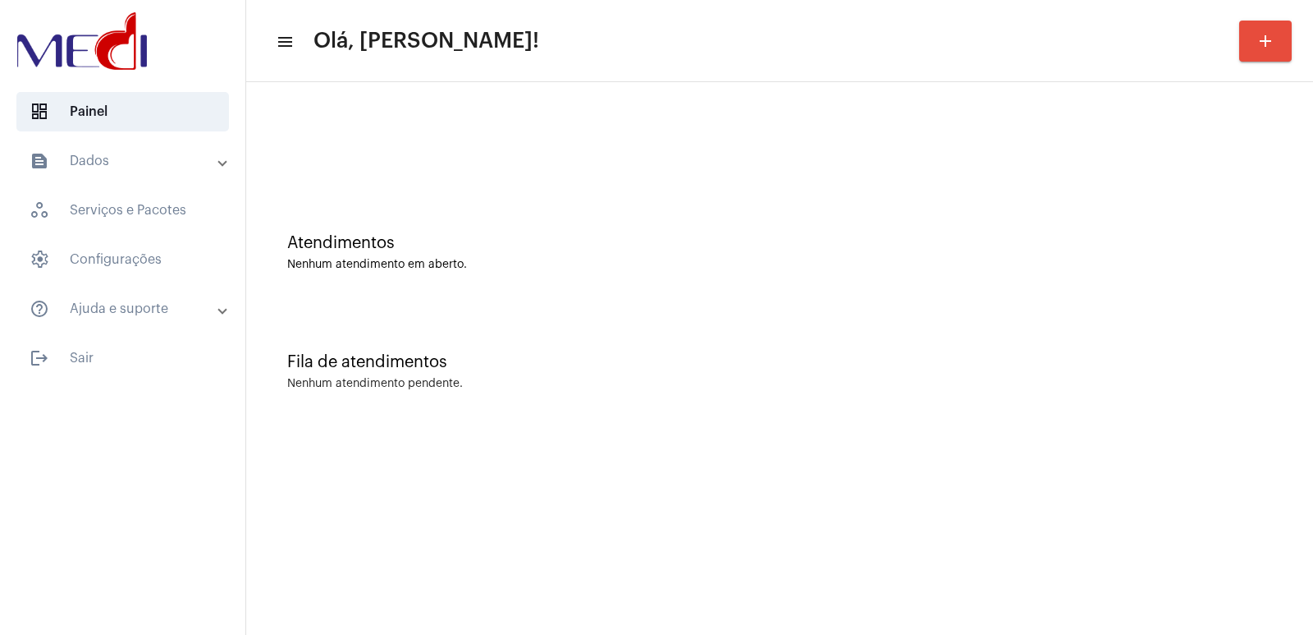
click at [134, 176] on mat-expansion-panel-header "text_snippet_outlined Dados" at bounding box center [128, 160] width 236 height 39
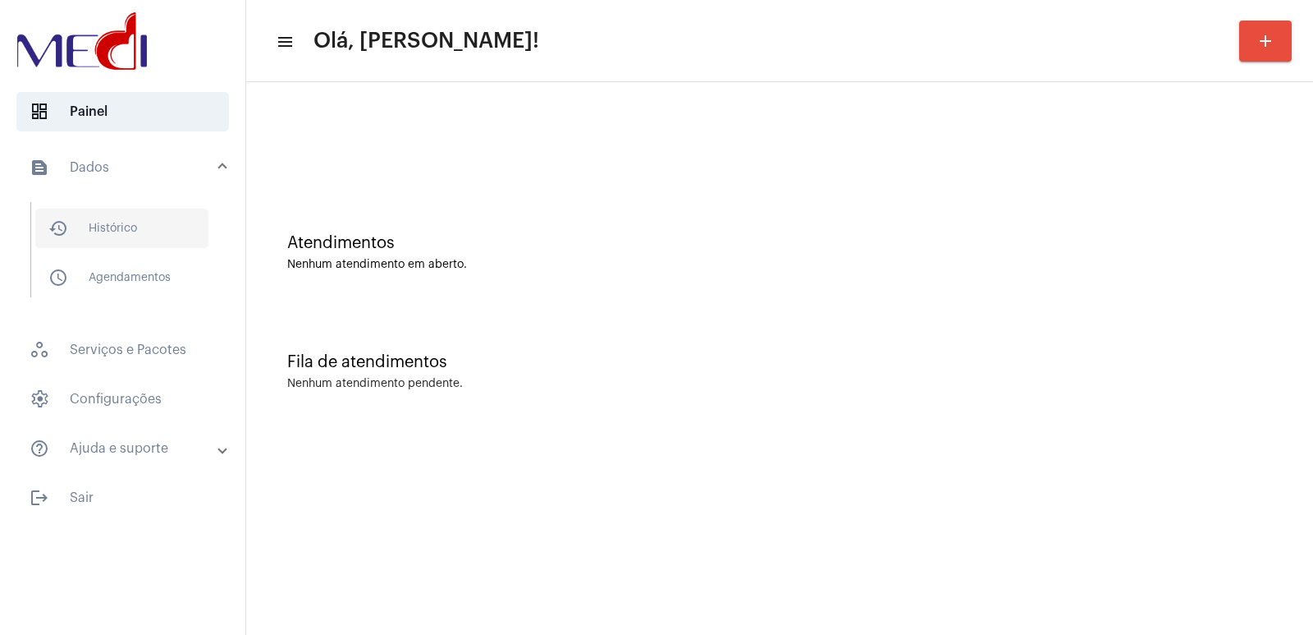
click at [137, 245] on span "history_outlined Histórico" at bounding box center [121, 227] width 173 height 39
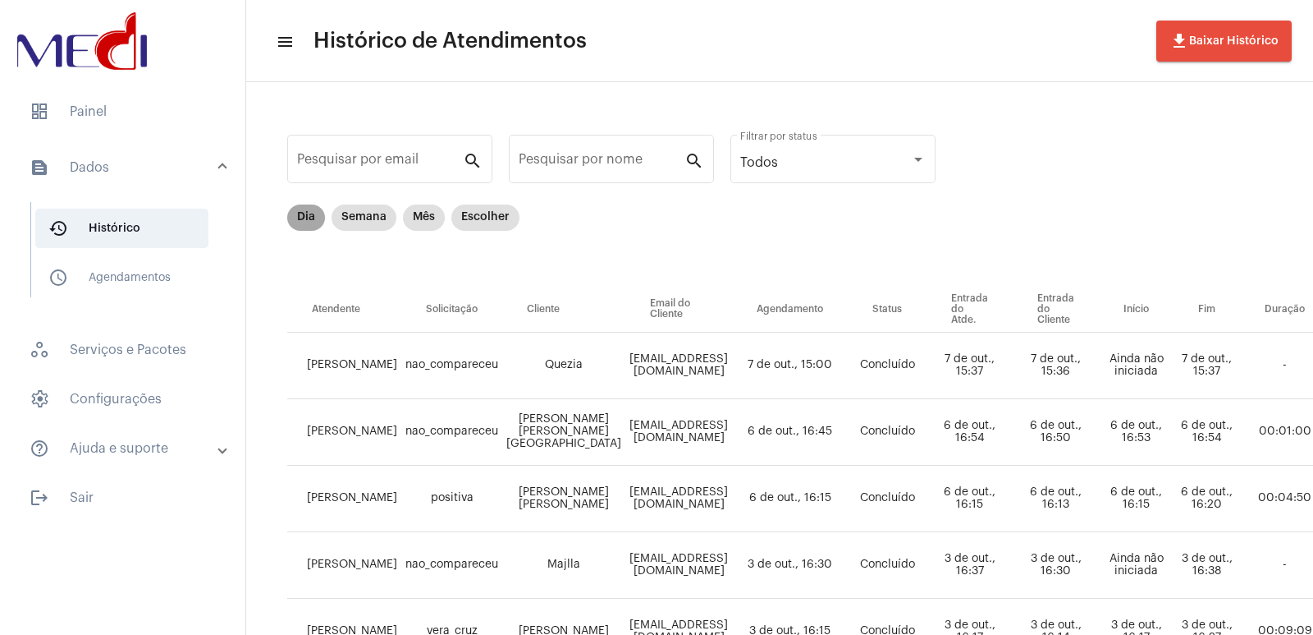
click at [303, 221] on mat-chip "Dia" at bounding box center [306, 217] width 38 height 26
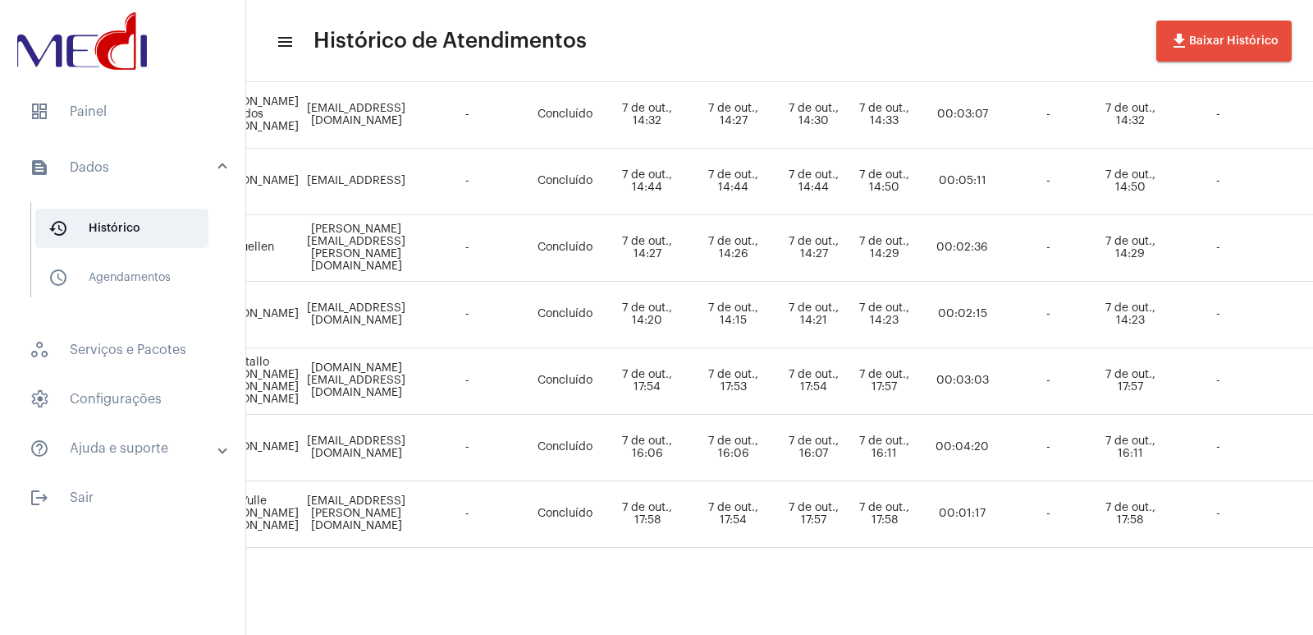
scroll to position [799, 729]
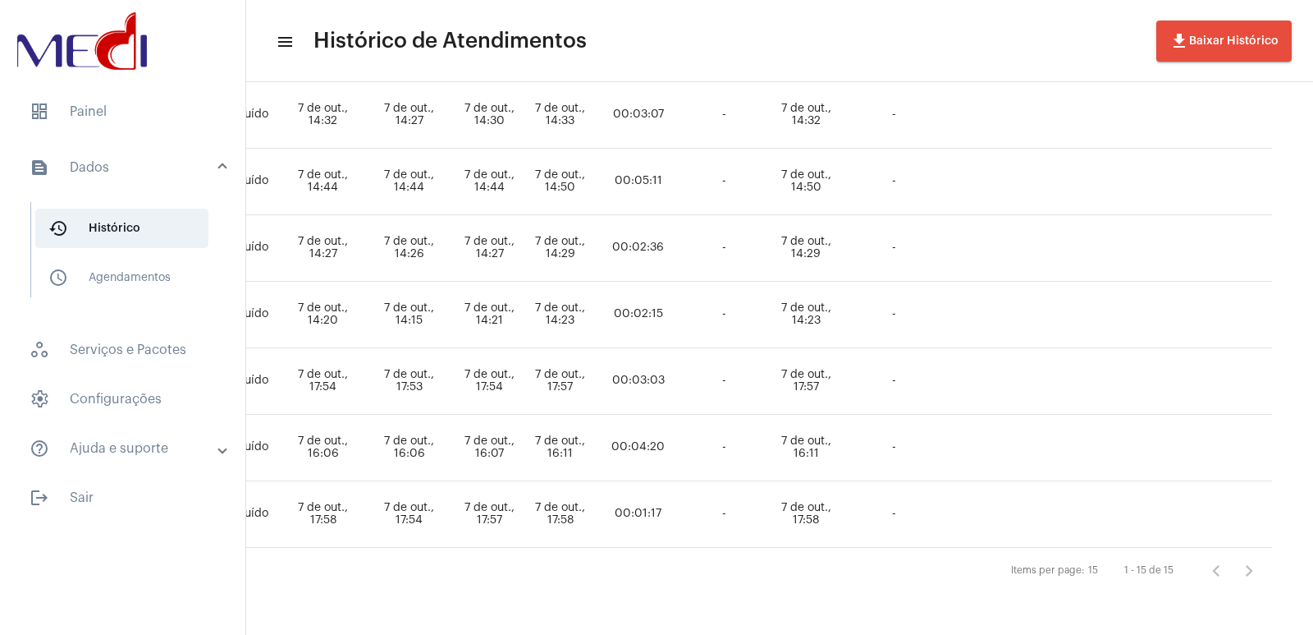
click at [1204, 554] on div "1 - 15 de 15" at bounding box center [1185, 570] width 161 height 33
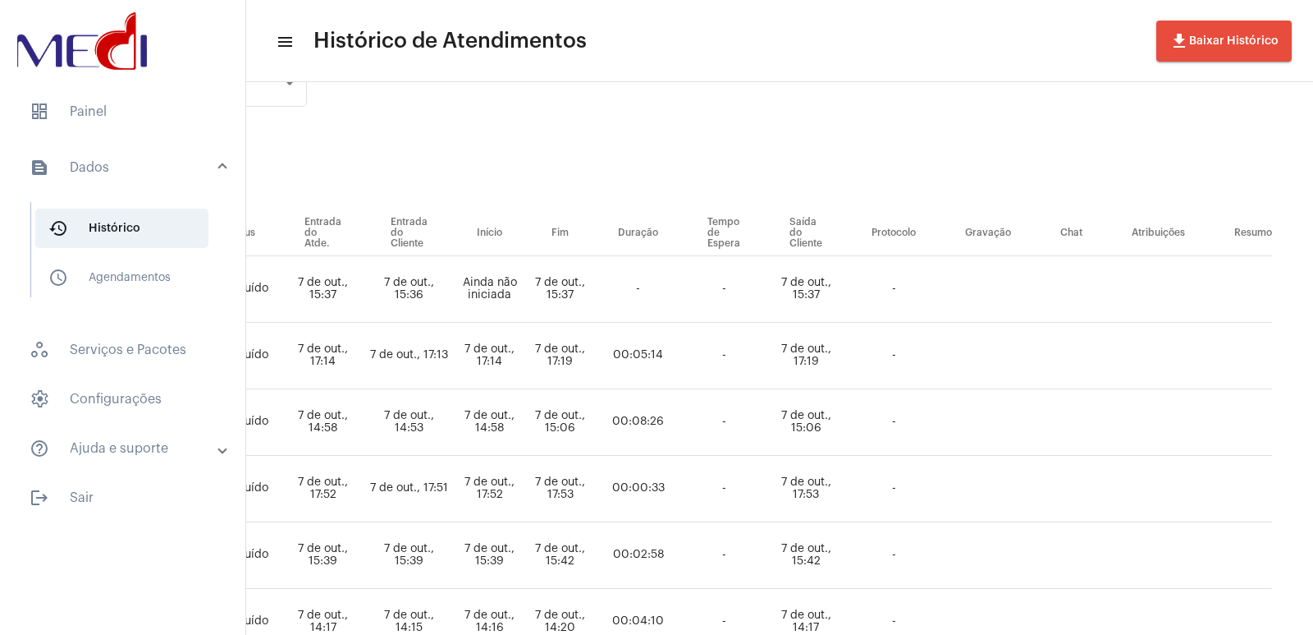
scroll to position [0, 729]
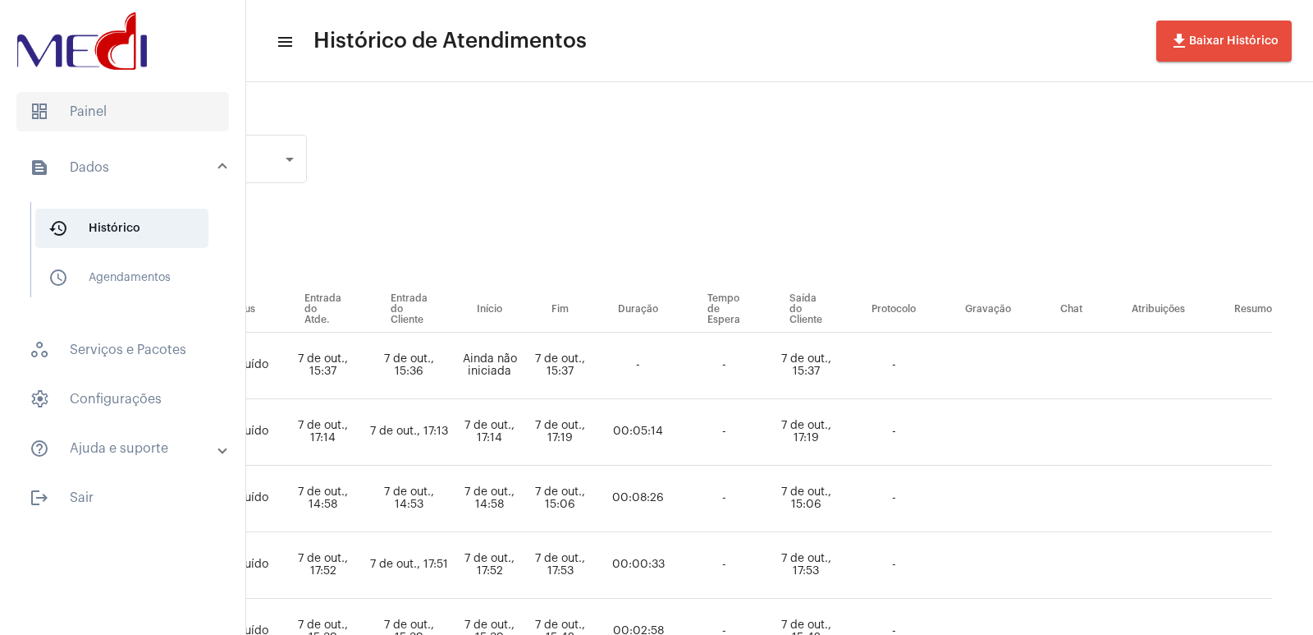
click at [96, 118] on span "dashboard Painel" at bounding box center [122, 111] width 213 height 39
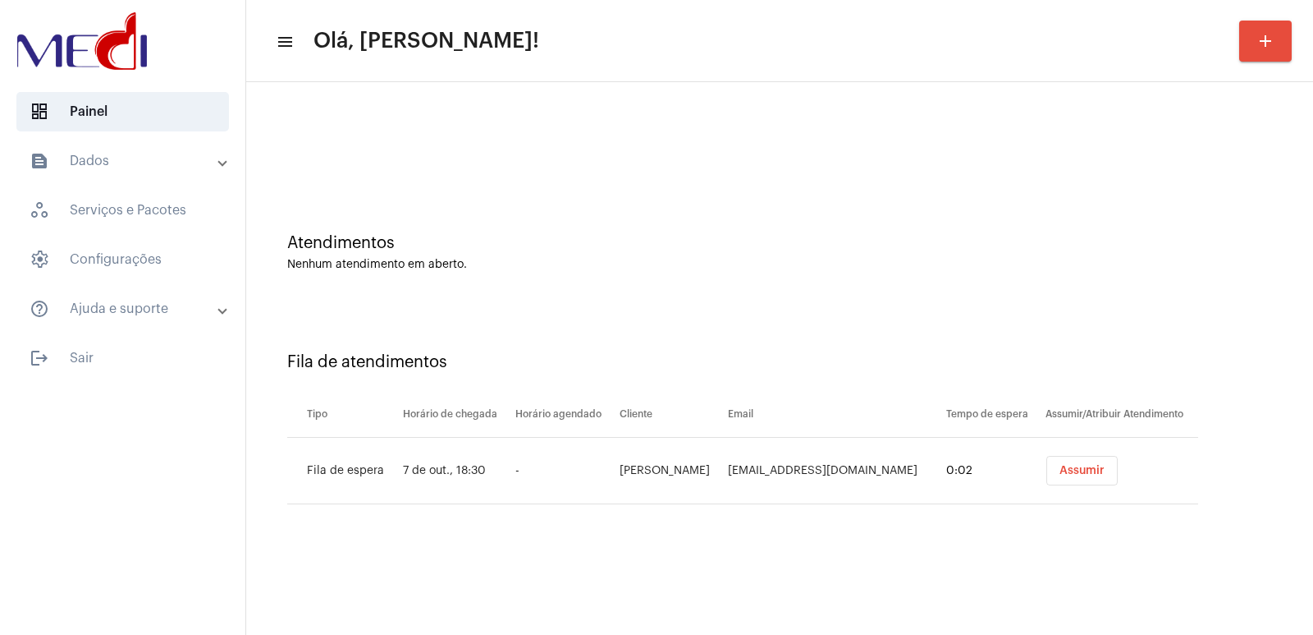
click at [992, 439] on td "0:02" at bounding box center [991, 471] width 99 height 66
click at [1077, 472] on span "Assumir" at bounding box center [1082, 470] width 45 height 11
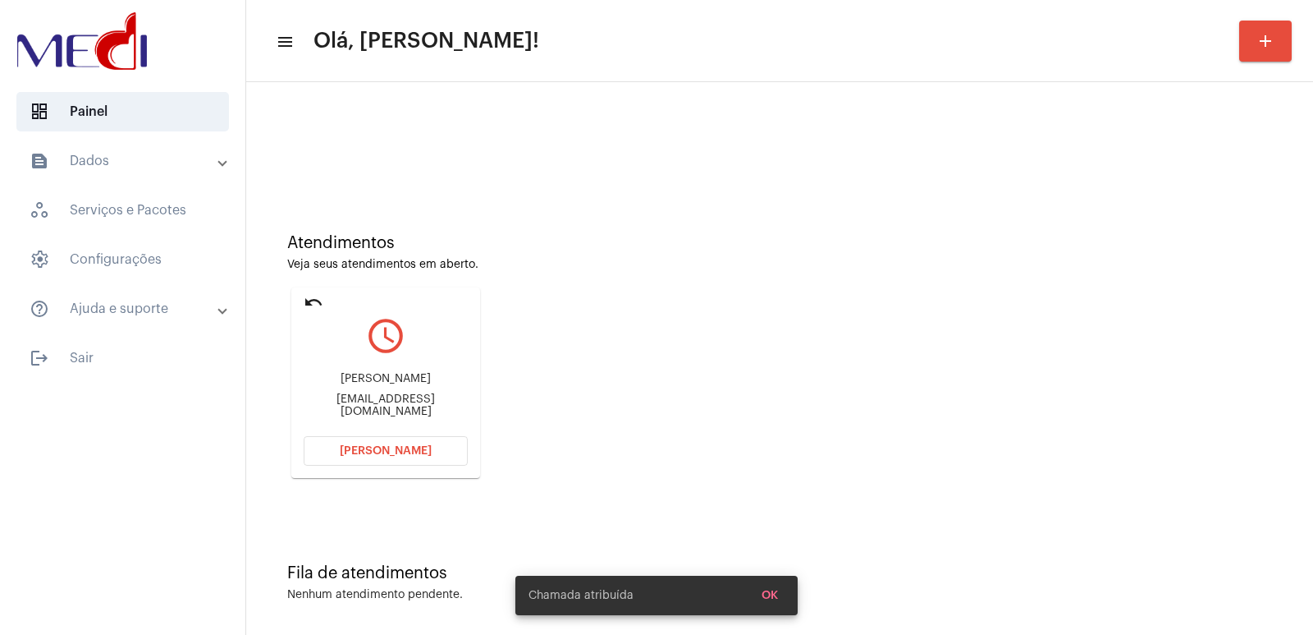
click at [350, 380] on div "Karla Schettini" at bounding box center [386, 379] width 164 height 12
copy div "Karla Schettini"
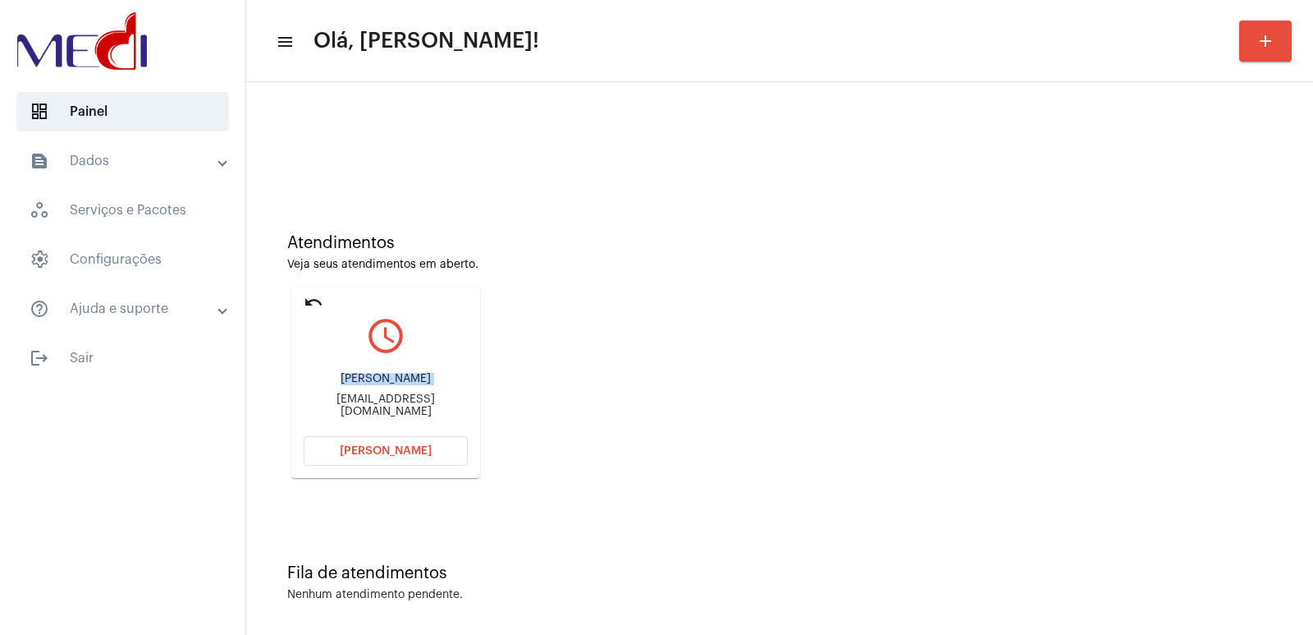
click at [344, 438] on button "Abrir Chamada" at bounding box center [386, 451] width 164 height 30
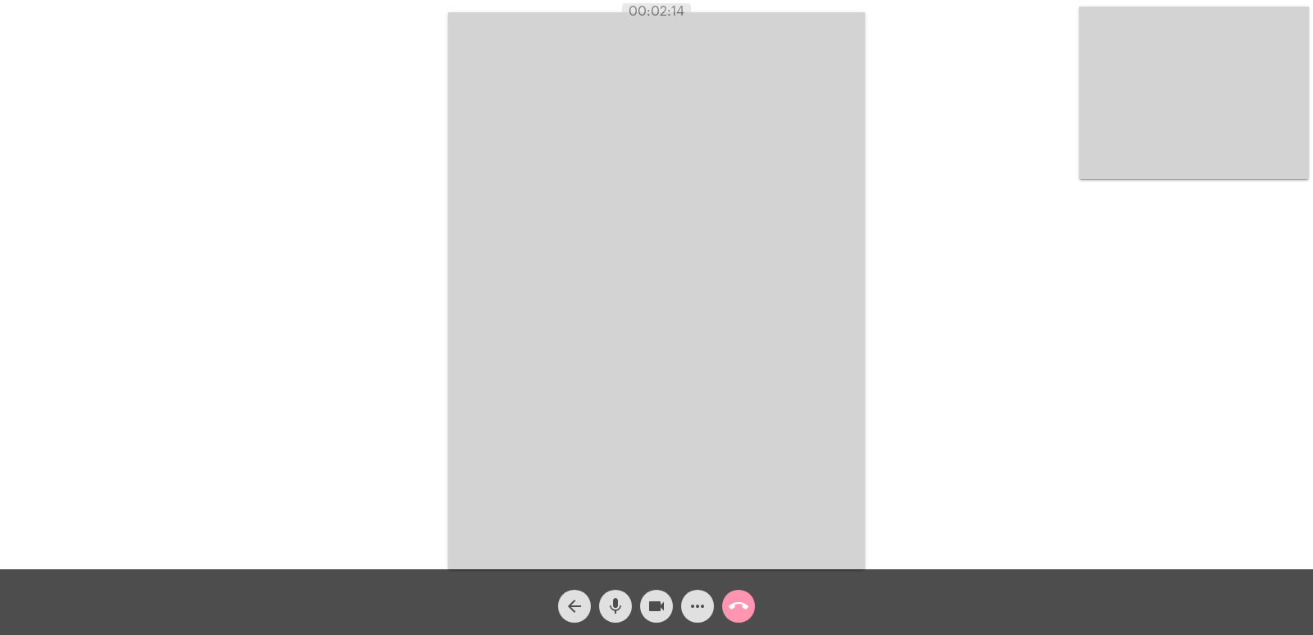
click at [1206, 140] on video at bounding box center [1194, 93] width 230 height 172
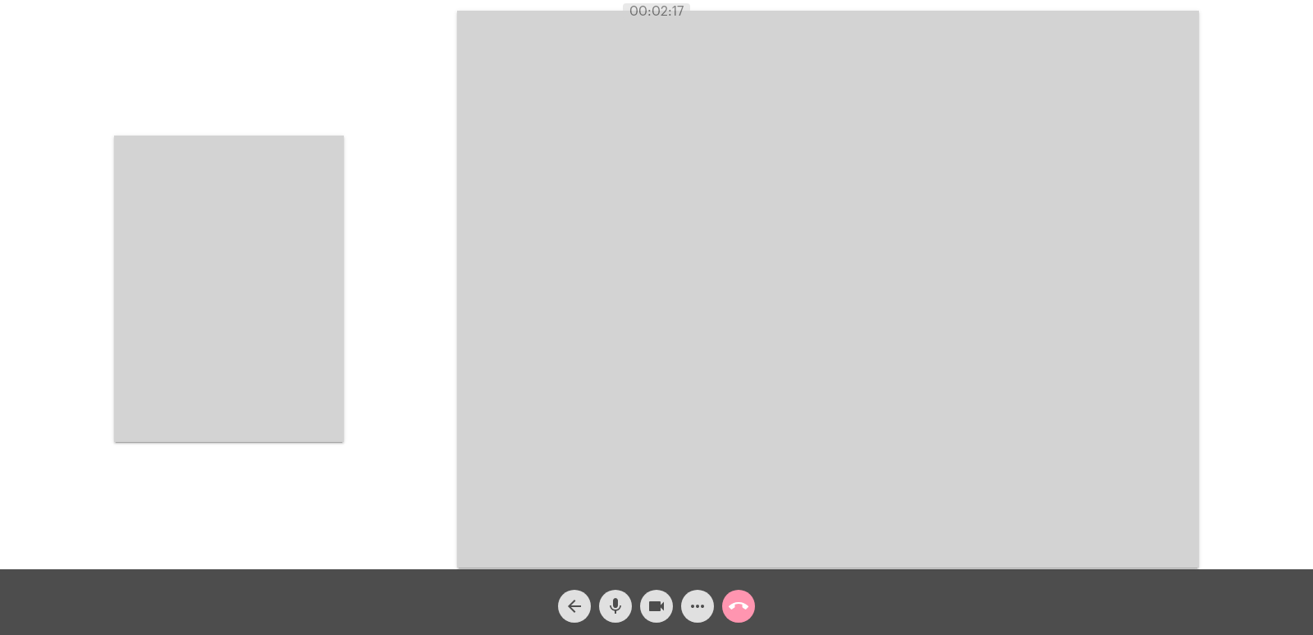
click at [266, 287] on video at bounding box center [229, 288] width 230 height 306
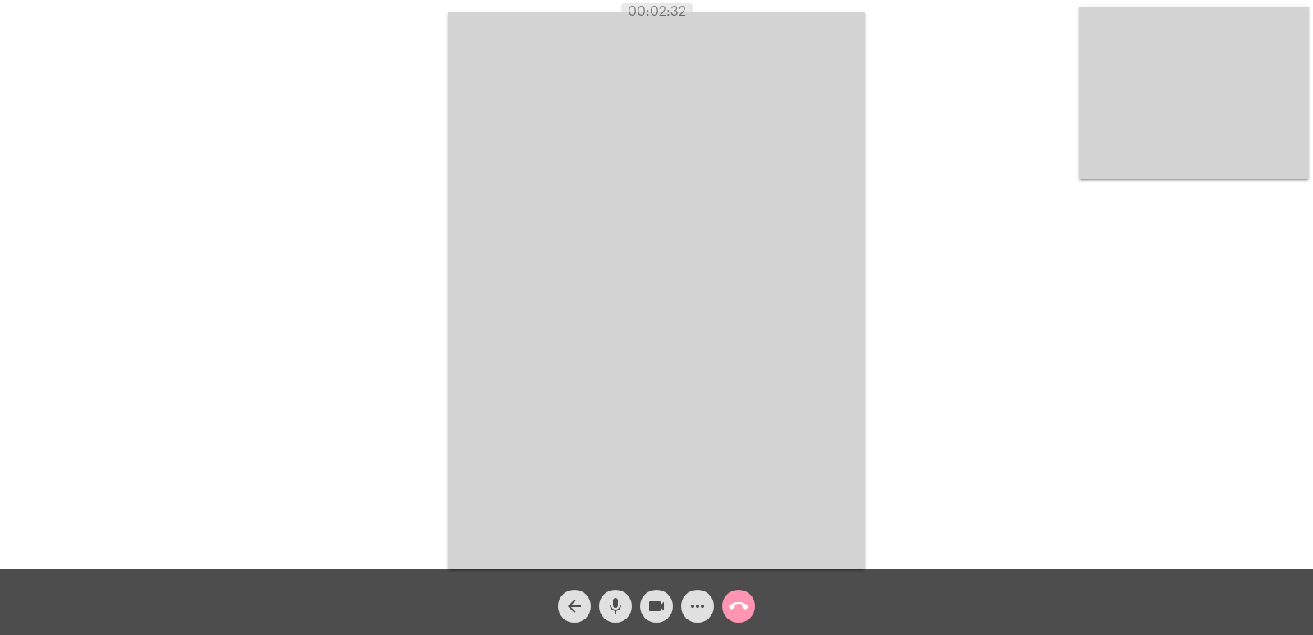
click at [749, 611] on button "call_end" at bounding box center [738, 605] width 33 height 33
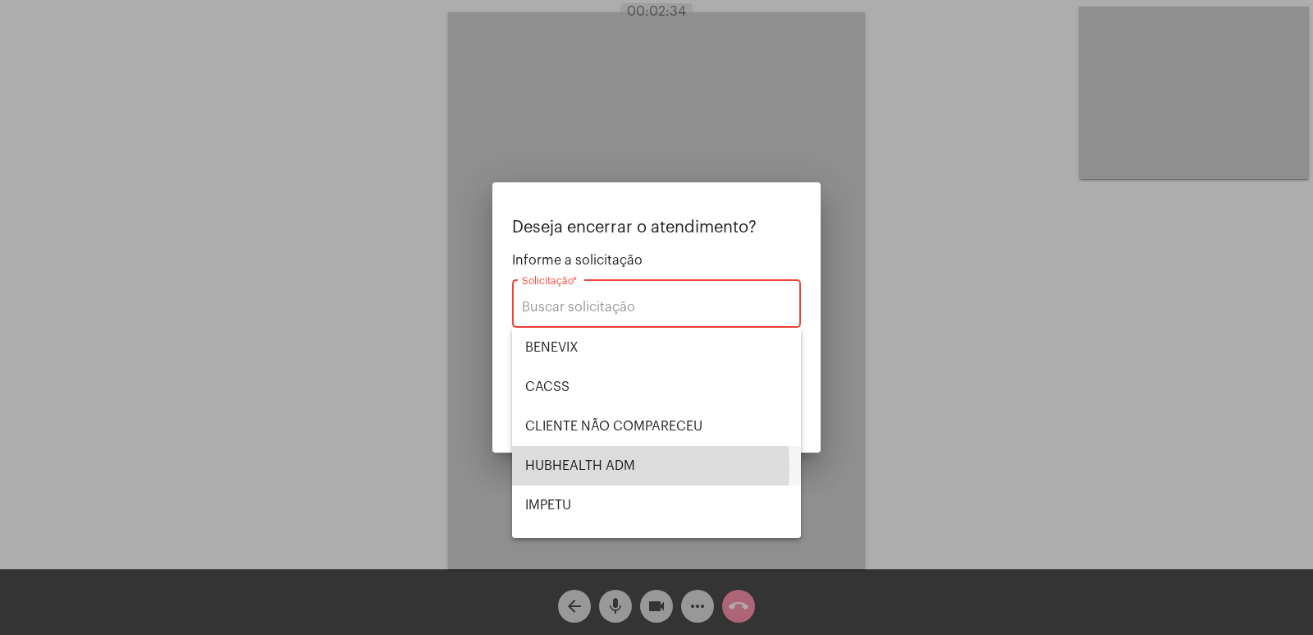
click at [593, 466] on span "HUBHEALTH ADM" at bounding box center [656, 465] width 263 height 39
type input "HUBHEALTH ADM"
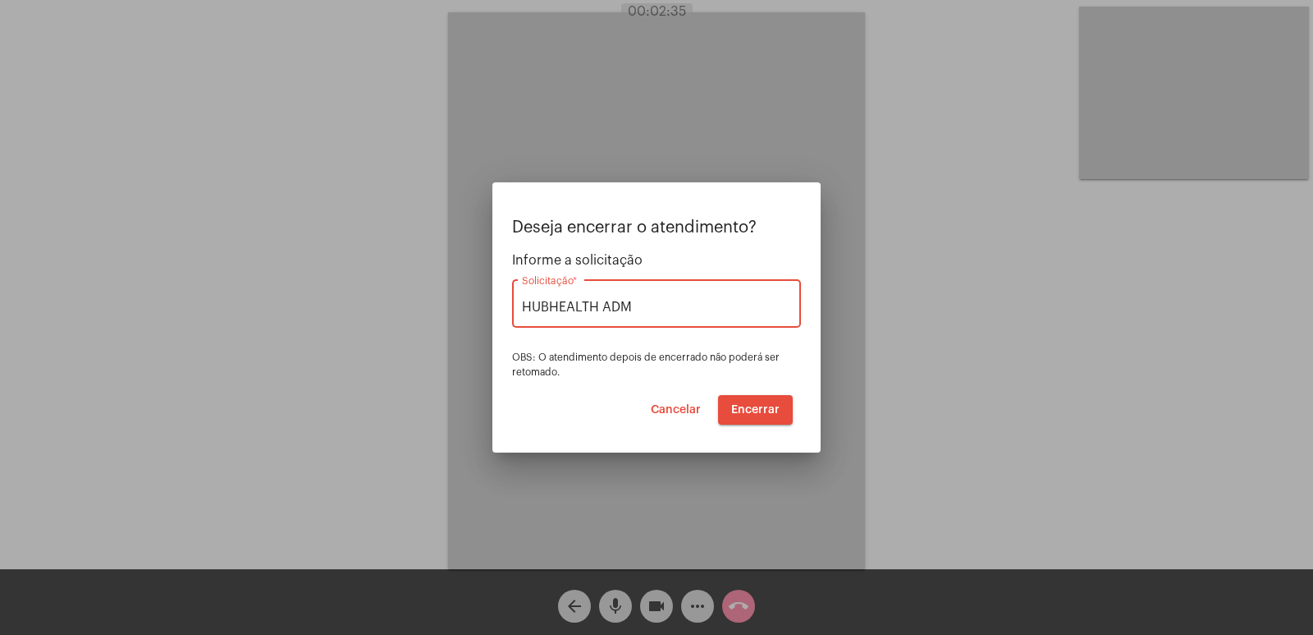
click at [813, 497] on div at bounding box center [656, 317] width 1313 height 635
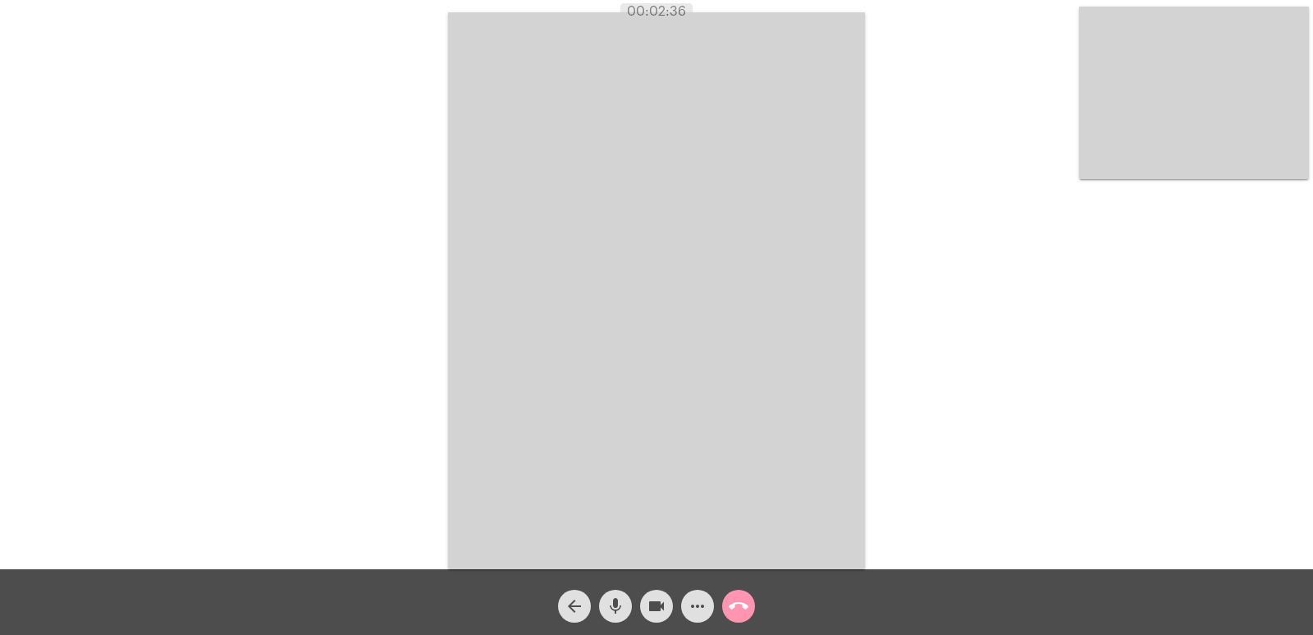
click at [753, 502] on video at bounding box center [656, 290] width 417 height 557
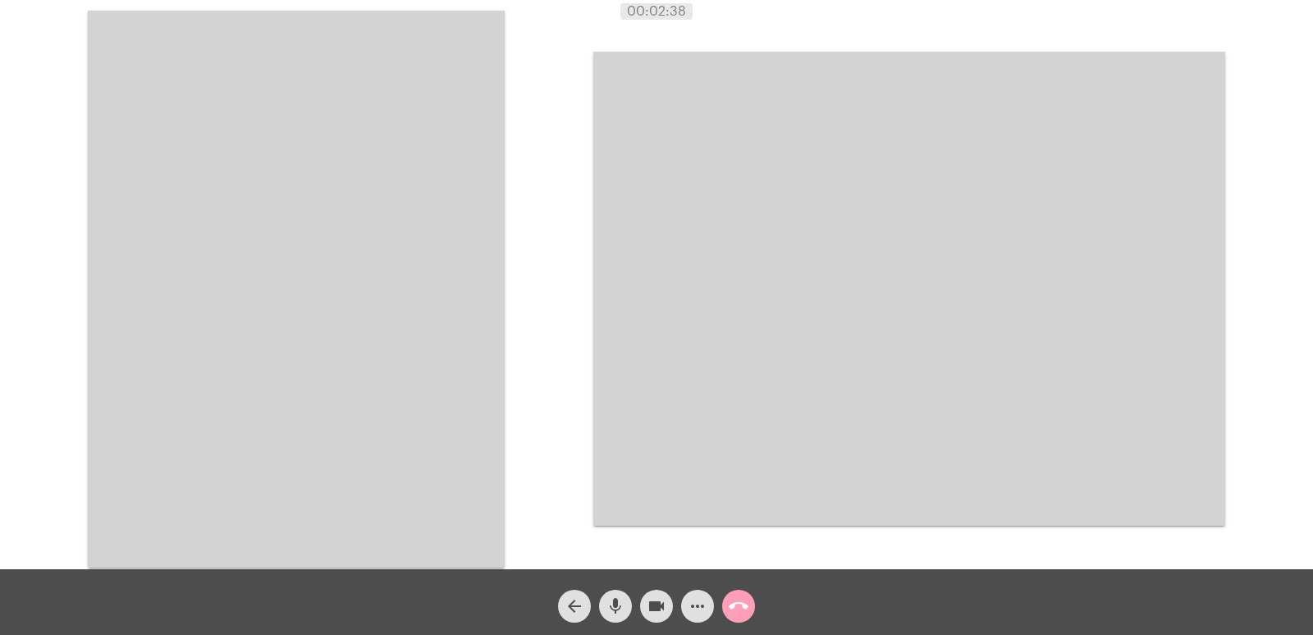
click at [745, 617] on span "call_end" at bounding box center [739, 605] width 20 height 33
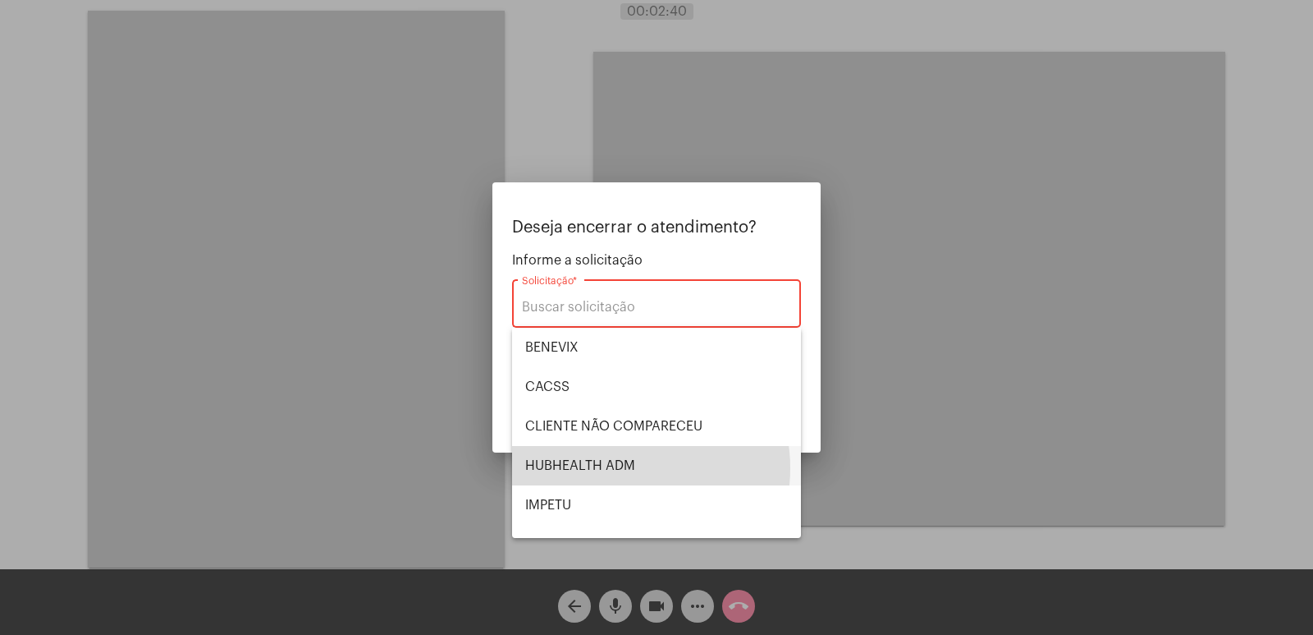
click at [621, 468] on span "HUBHEALTH ADM" at bounding box center [656, 465] width 263 height 39
type input "HUBHEALTH ADM"
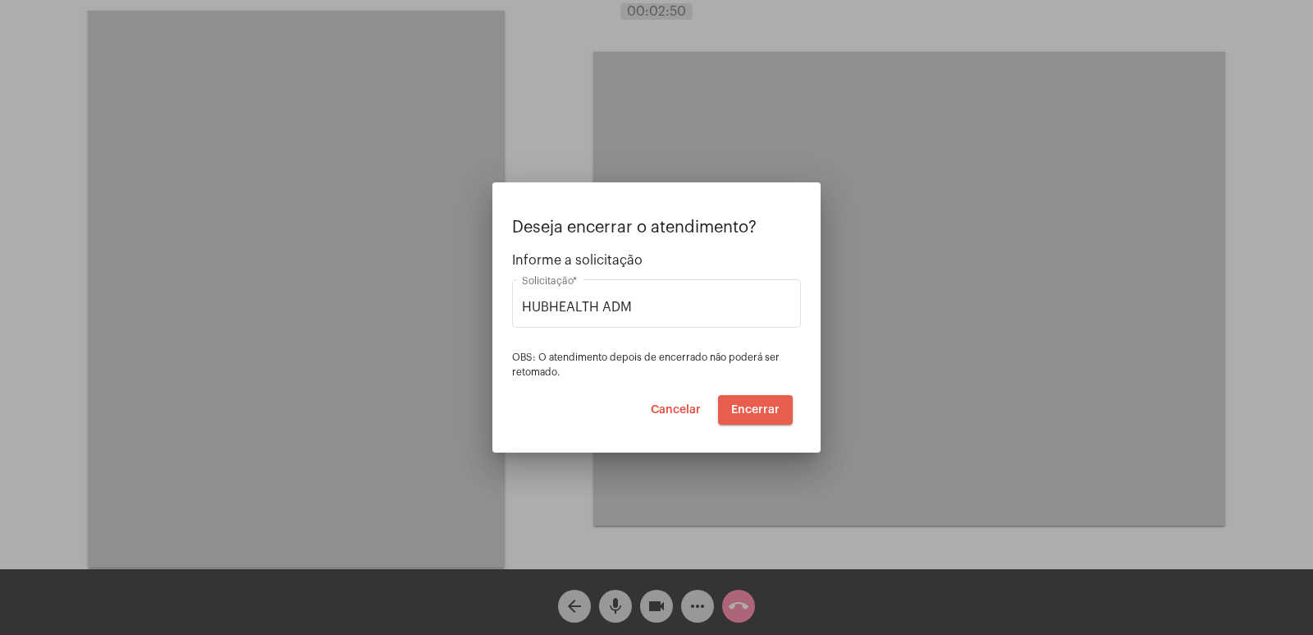
click at [763, 411] on span "Encerrar" at bounding box center [755, 409] width 48 height 11
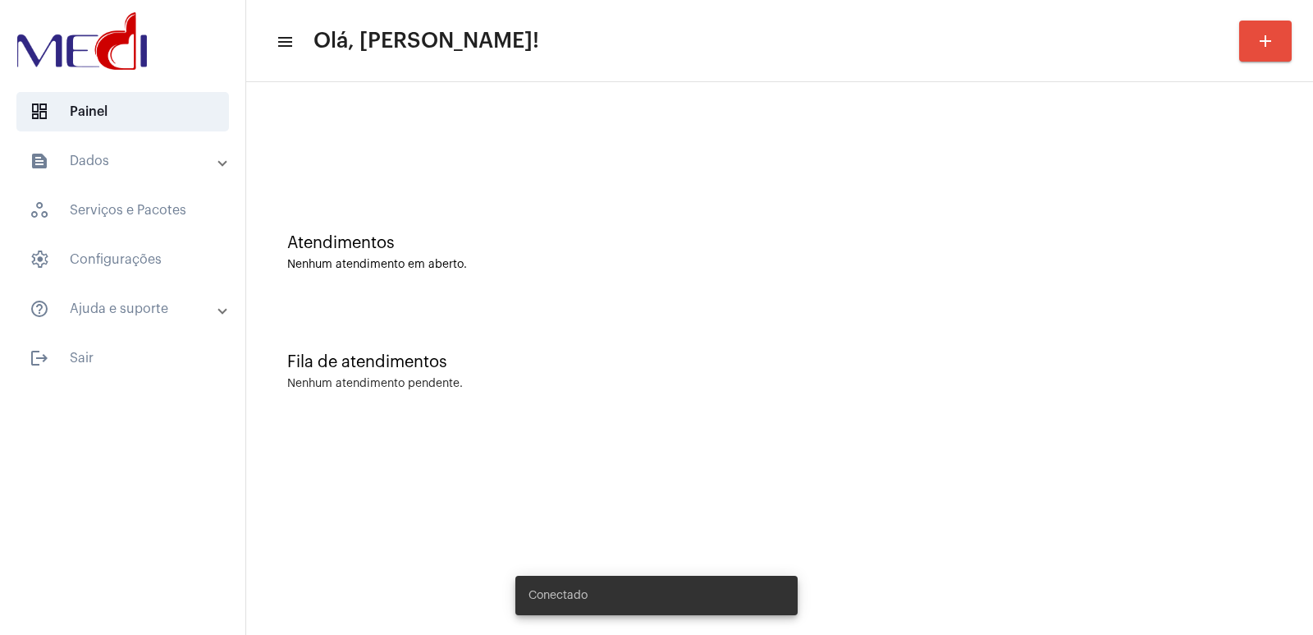
drag, startPoint x: 1164, startPoint y: 406, endPoint x: 1119, endPoint y: 426, distance: 49.3
click at [1164, 406] on div "Fila de atendimentos Nenhum atendimento pendente." at bounding box center [779, 363] width 1051 height 119
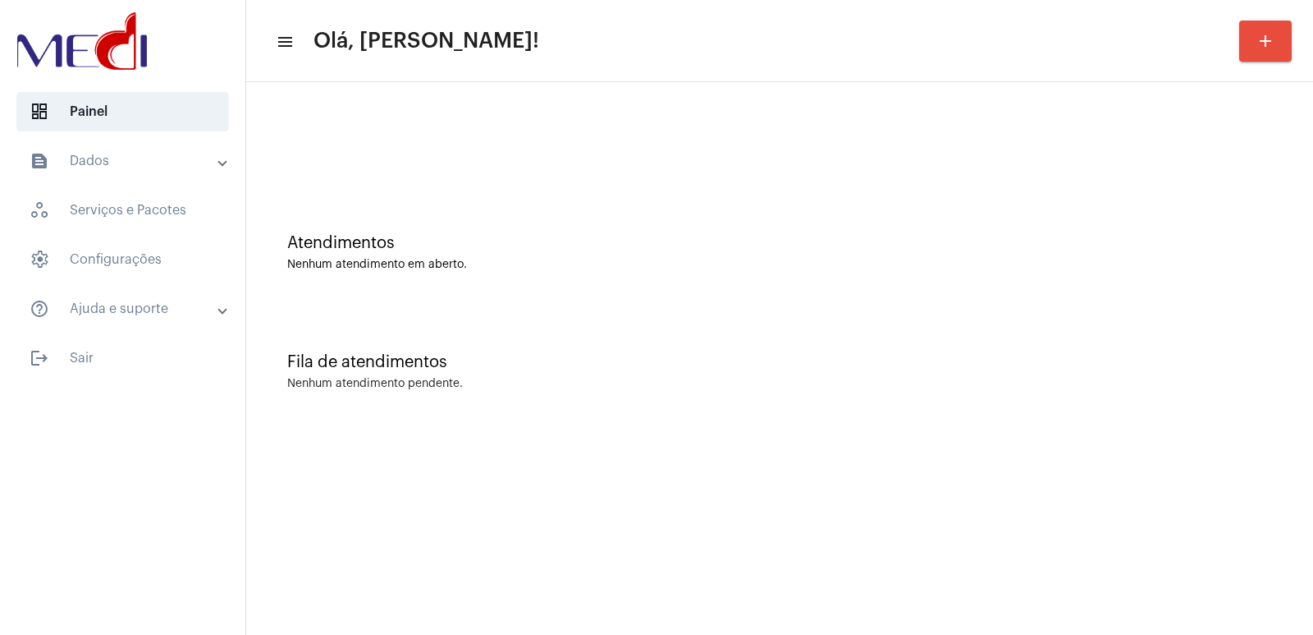
drag, startPoint x: 1060, startPoint y: 404, endPoint x: 990, endPoint y: 387, distance: 71.7
click at [1056, 402] on div "Fila de atendimentos Nenhum atendimento pendente." at bounding box center [779, 363] width 1051 height 119
